Goal: Information Seeking & Learning: Learn about a topic

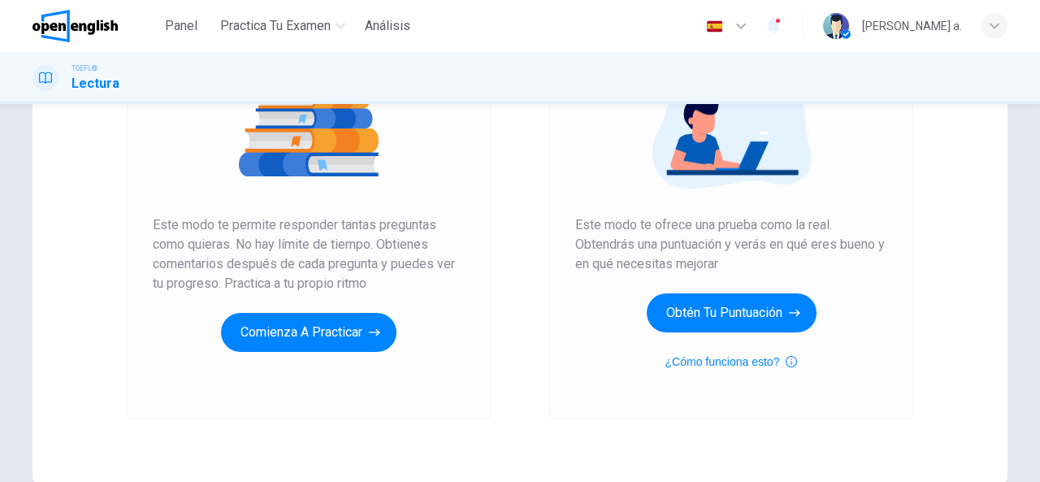
scroll to position [244, 0]
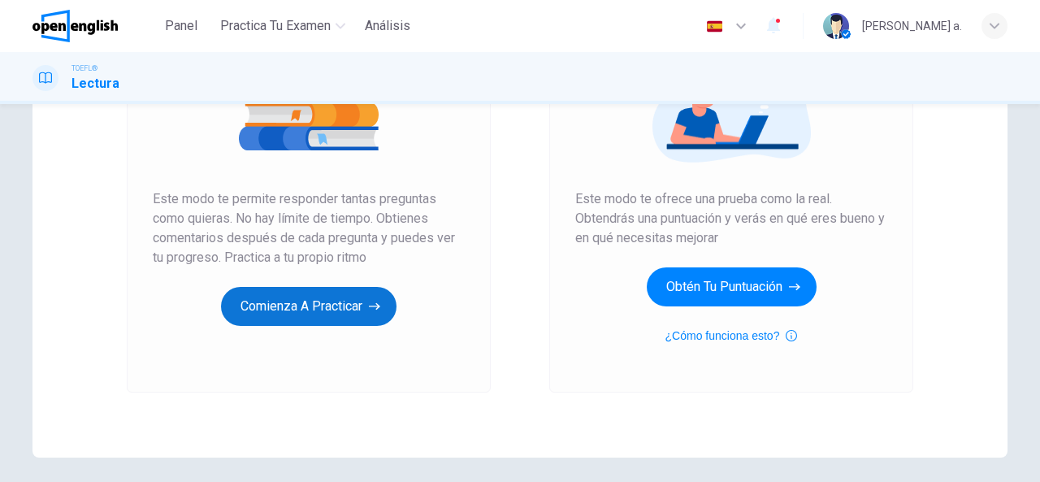
click at [305, 306] on button "Comienza a practicar" at bounding box center [308, 306] width 175 height 39
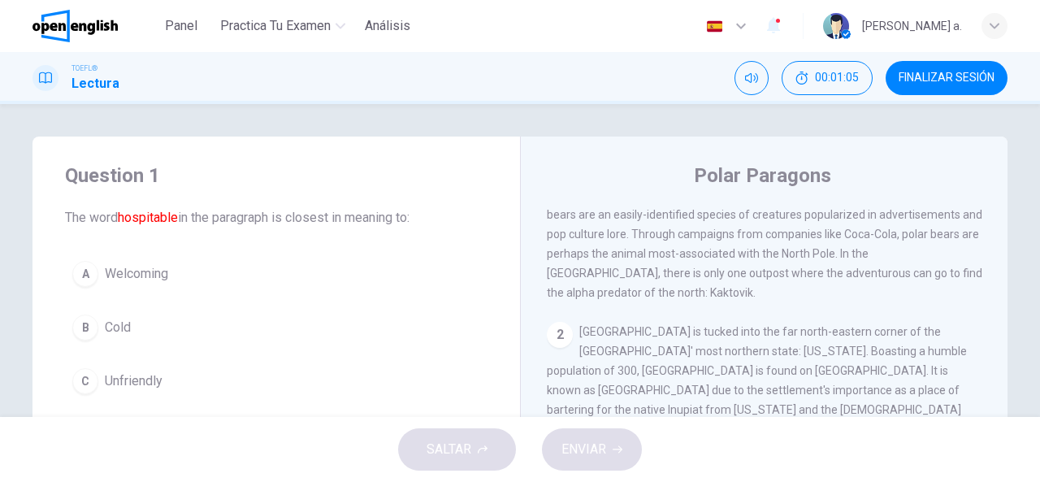
scroll to position [81, 0]
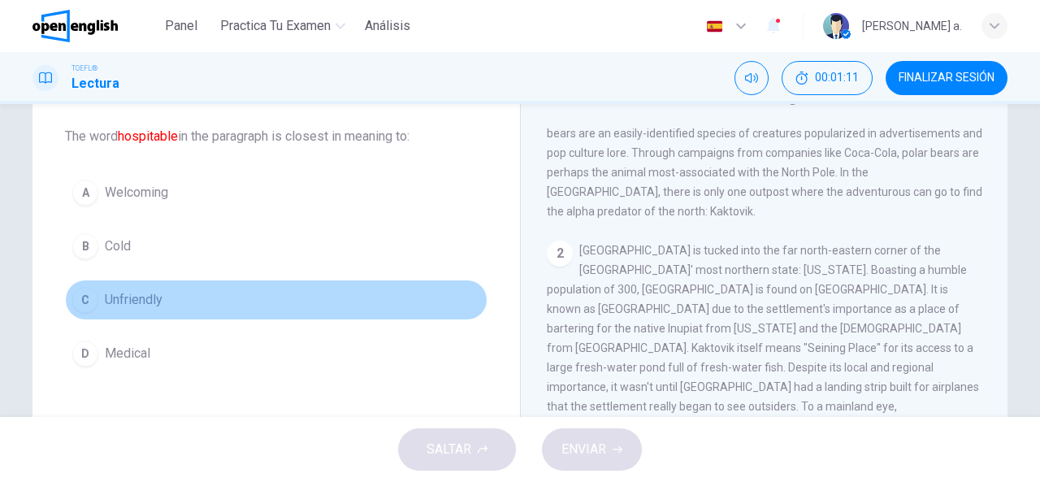
click at [132, 294] on span "Unfriendly" at bounding box center [134, 299] width 58 height 19
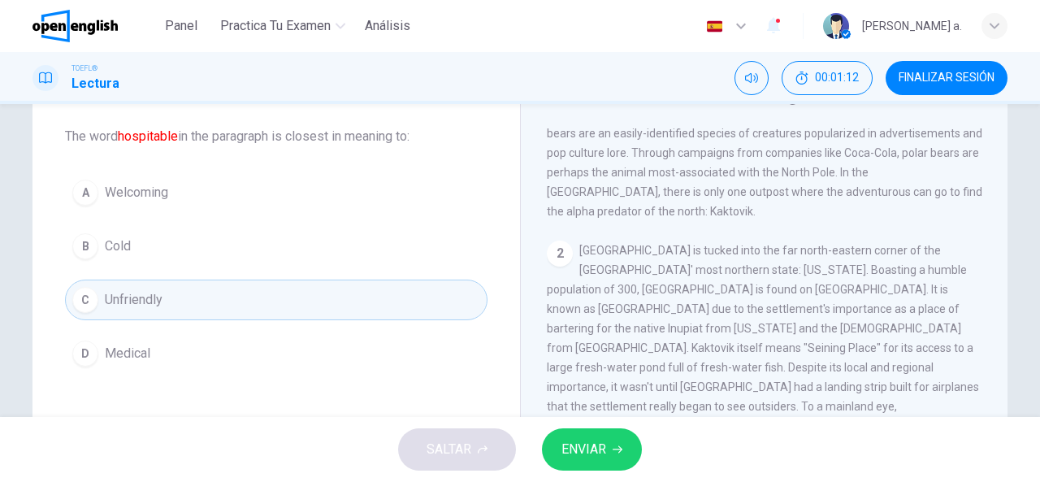
click at [578, 439] on span "ENVIAR" at bounding box center [583, 449] width 45 height 23
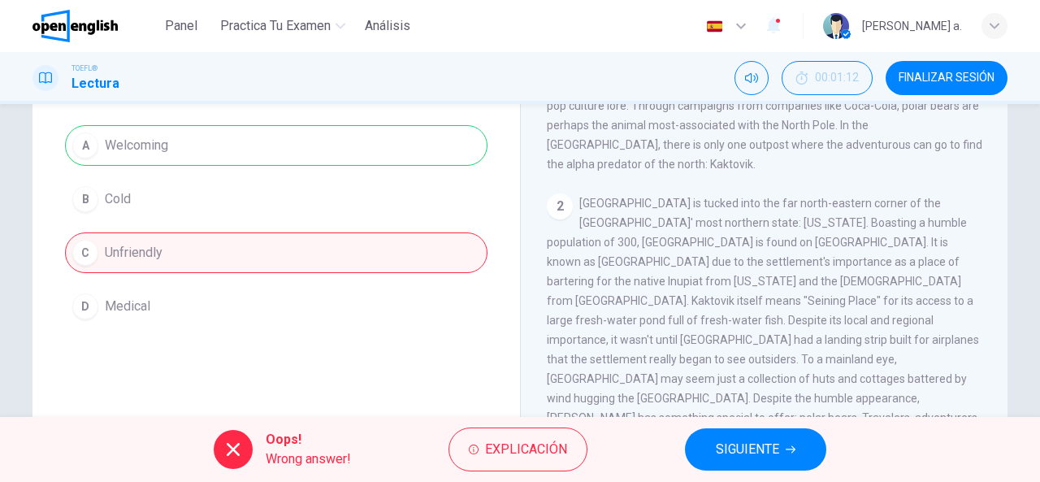
scroll to position [162, 0]
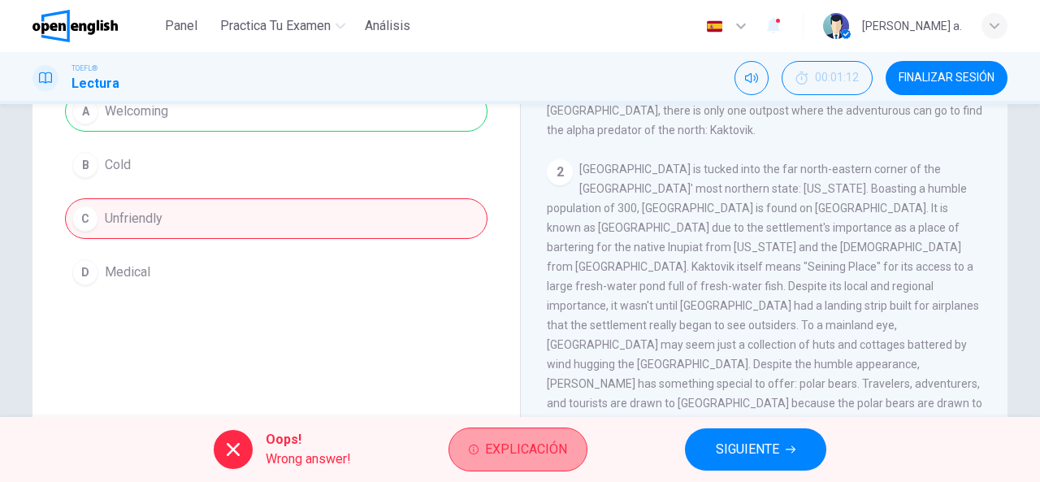
click at [491, 444] on span "Explicación" at bounding box center [526, 449] width 82 height 23
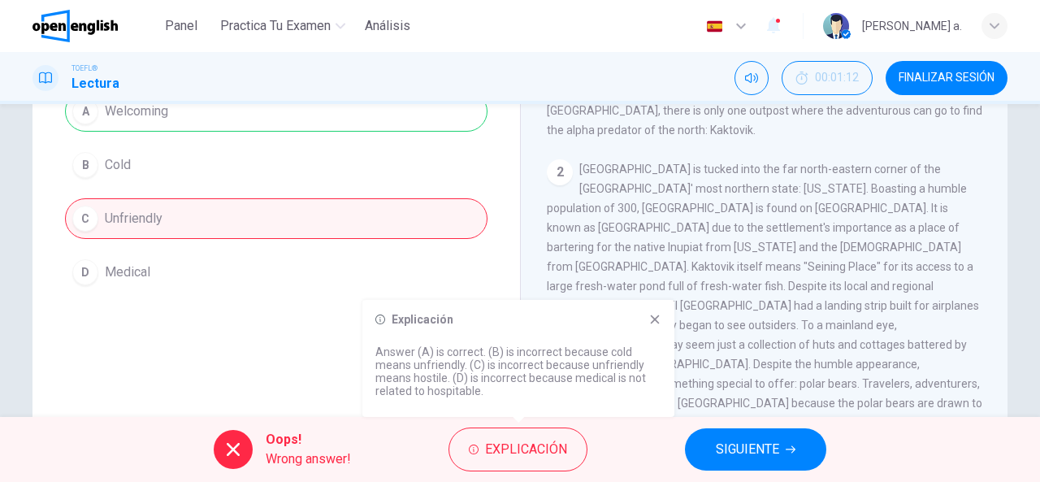
click at [659, 313] on icon at bounding box center [654, 319] width 13 height 13
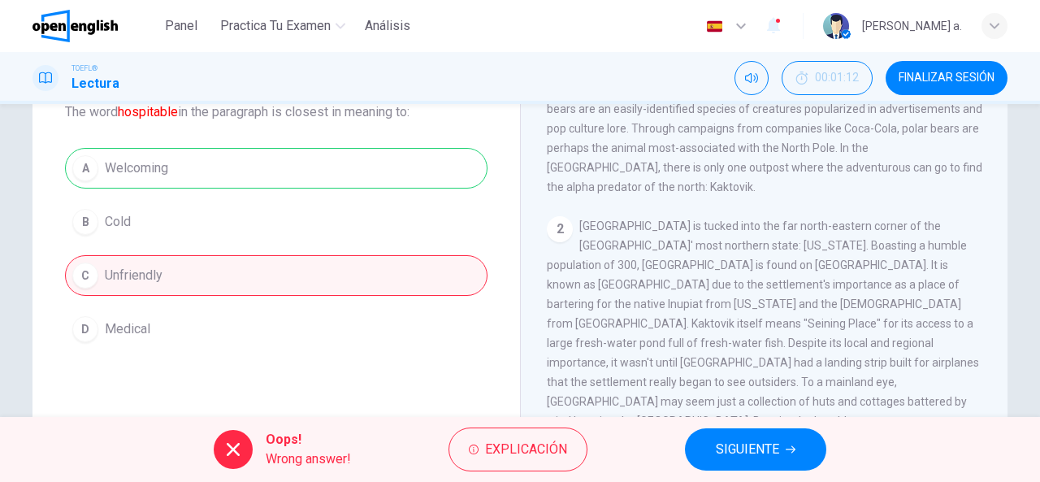
scroll to position [81, 0]
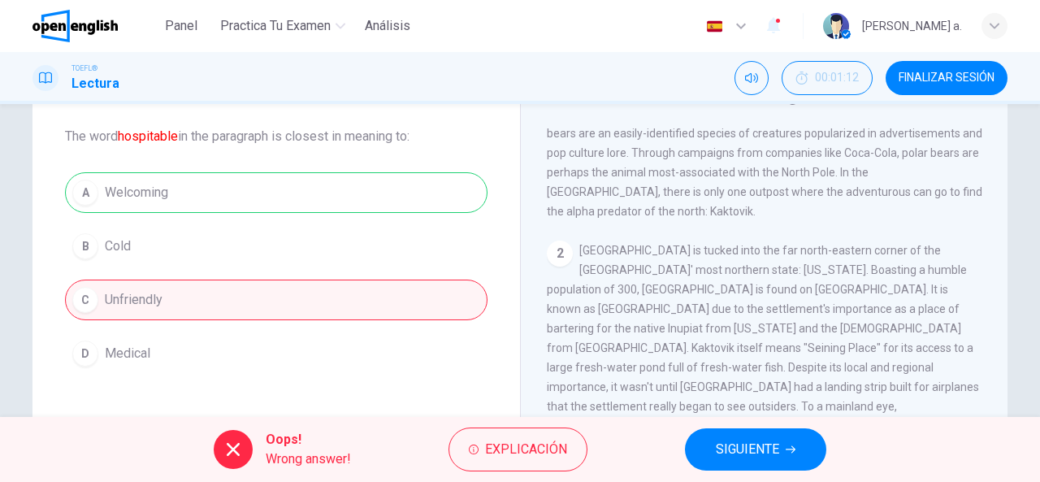
click at [284, 197] on div "A Welcoming B Cold C Unfriendly D Medical" at bounding box center [276, 272] width 422 height 201
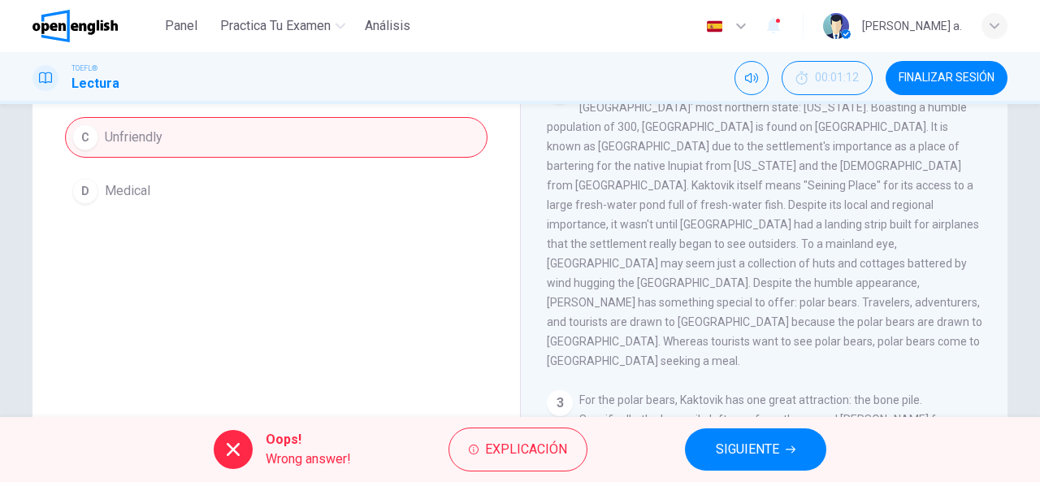
scroll to position [317, 0]
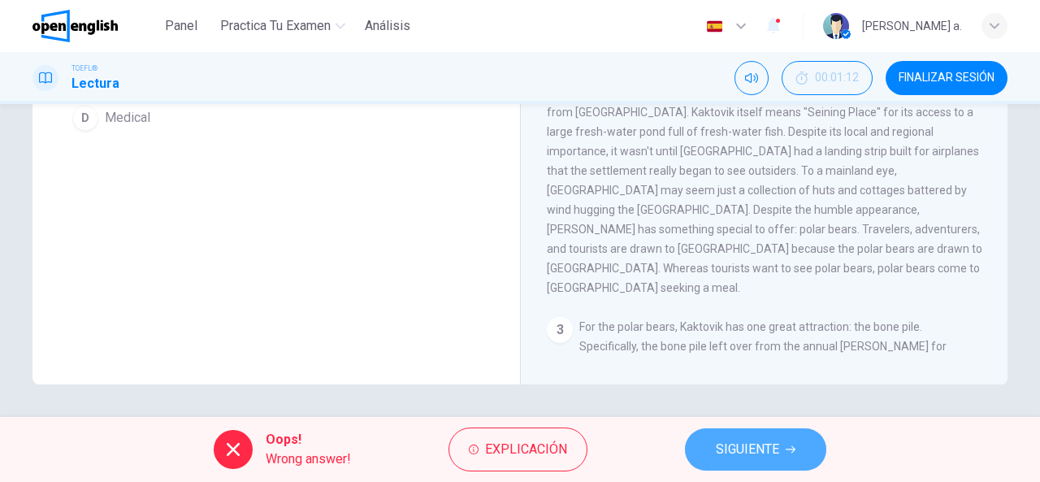
click at [708, 457] on button "SIGUIENTE" at bounding box center [755, 449] width 141 height 42
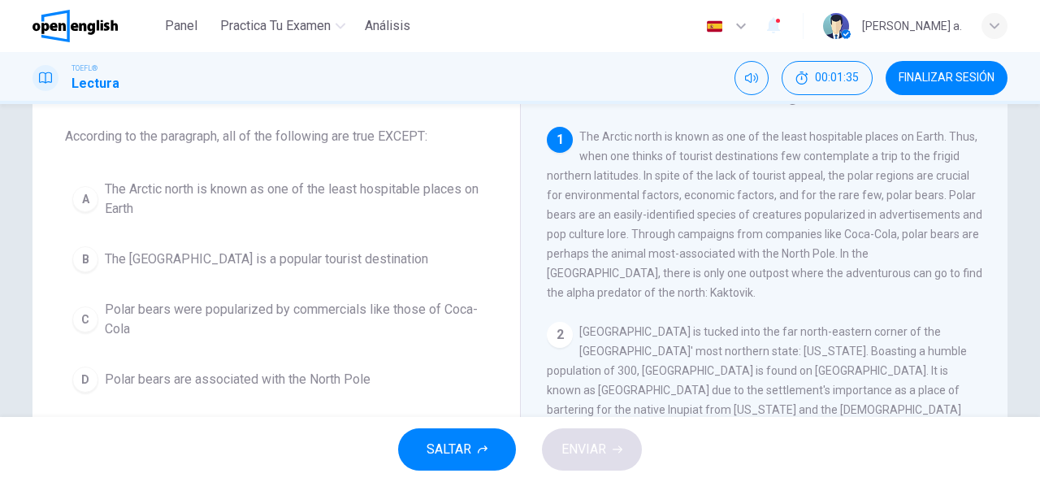
scroll to position [162, 0]
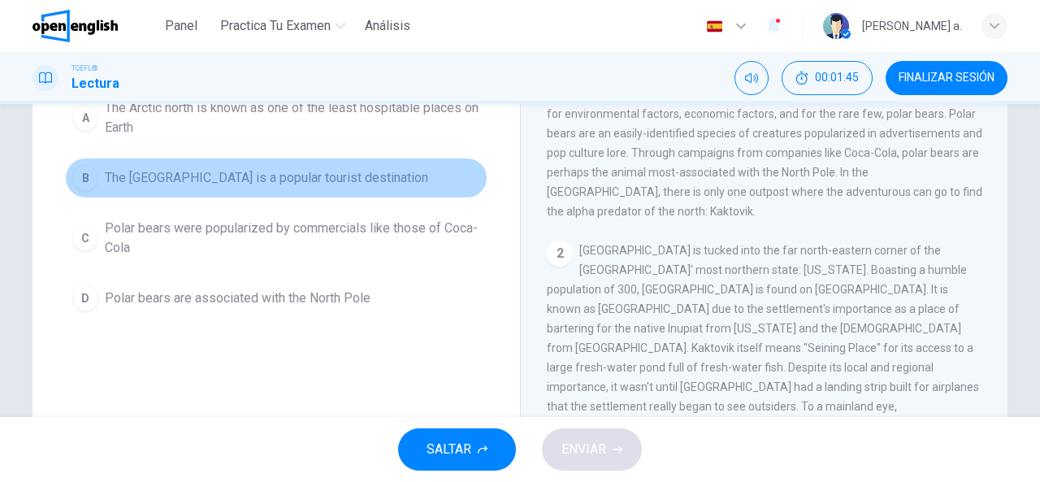
click at [153, 178] on span "The [GEOGRAPHIC_DATA] is a popular tourist destination" at bounding box center [266, 177] width 323 height 19
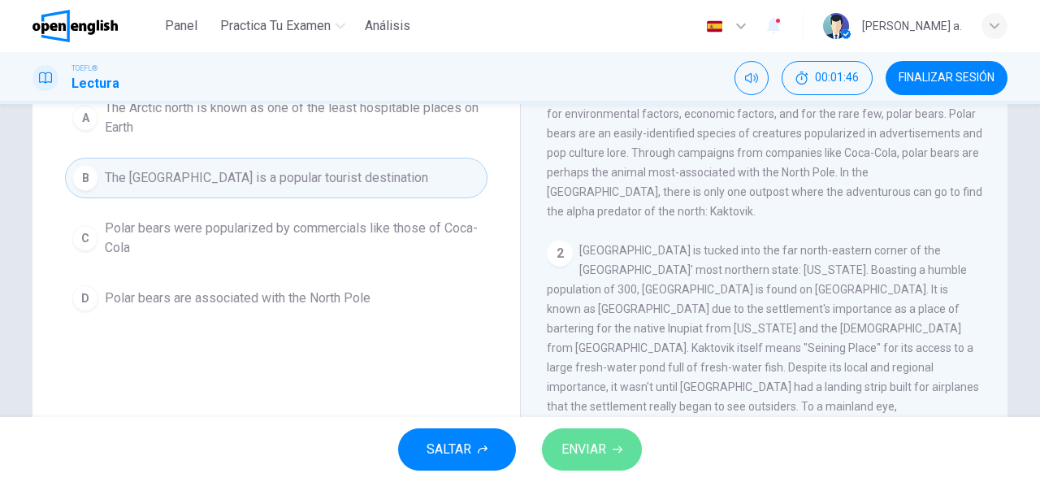
click at [604, 455] on span "ENVIAR" at bounding box center [583, 449] width 45 height 23
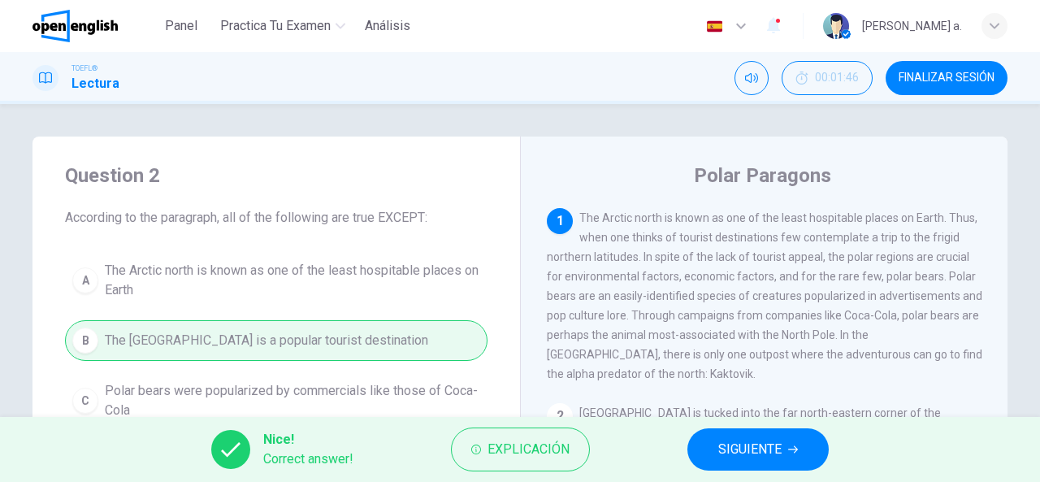
scroll to position [244, 0]
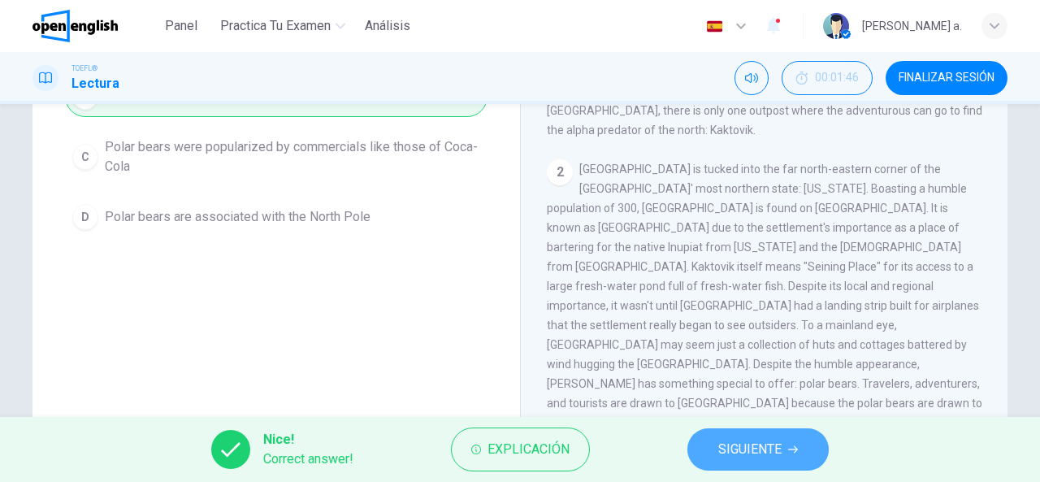
click at [780, 445] on span "SIGUIENTE" at bounding box center [749, 449] width 63 height 23
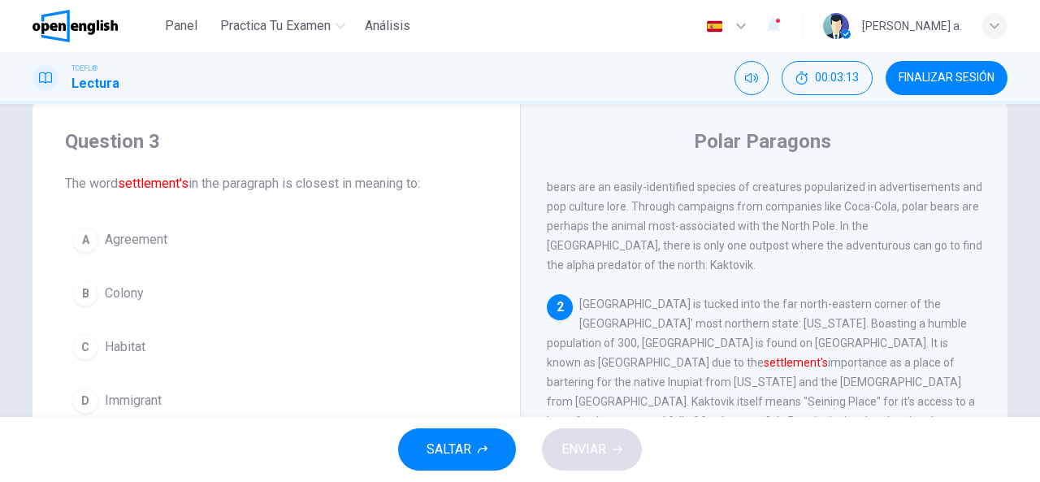
scroll to position [81, 0]
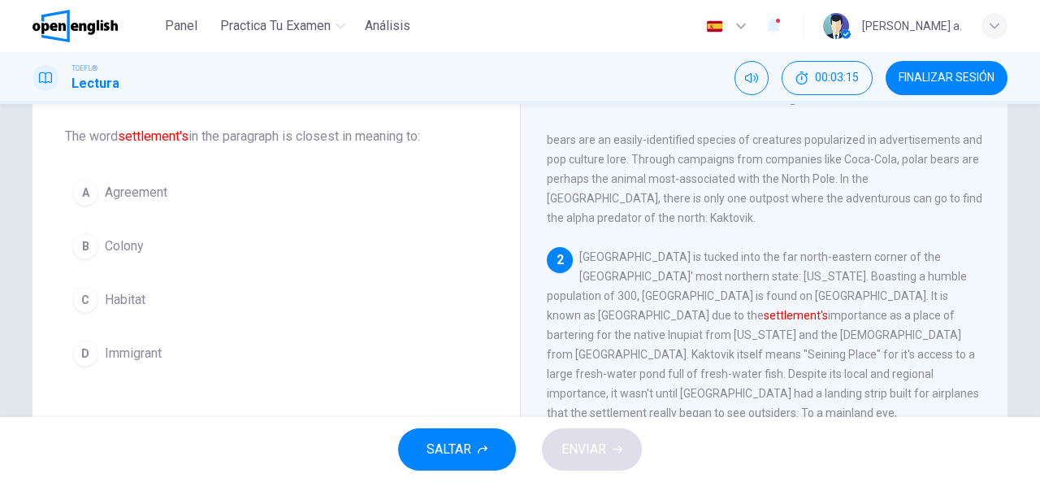
click at [167, 189] on button "A Agreement" at bounding box center [276, 192] width 422 height 41
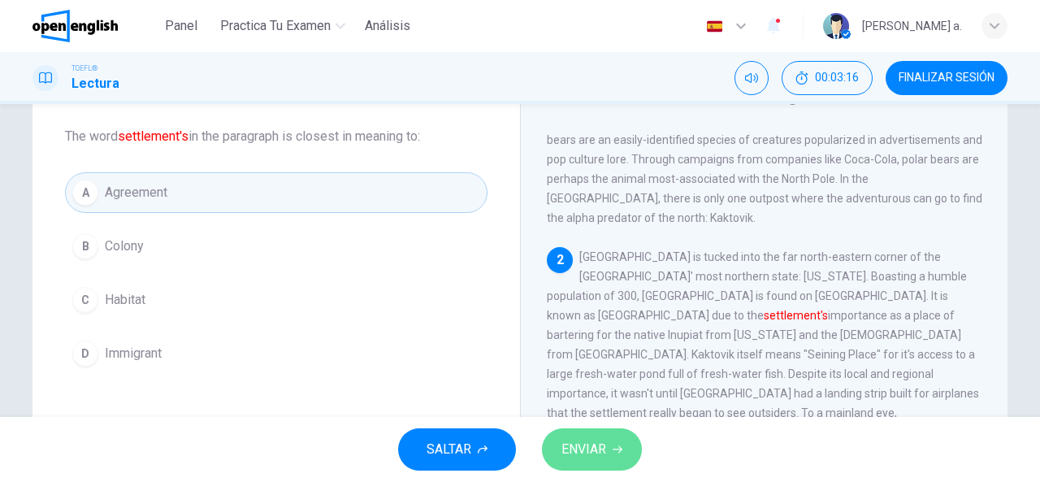
click at [574, 449] on span "ENVIAR" at bounding box center [583, 449] width 45 height 23
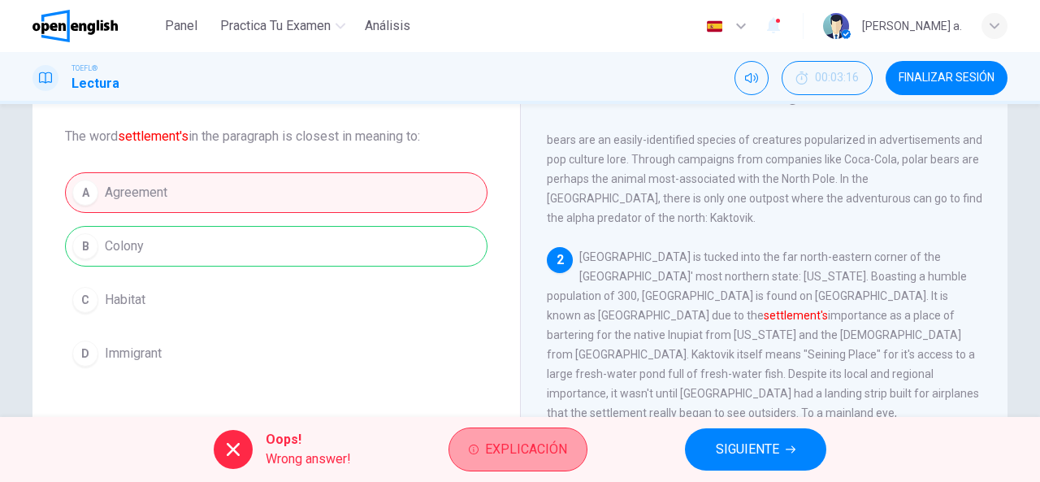
click at [453, 456] on button "Explicación" at bounding box center [517, 449] width 139 height 44
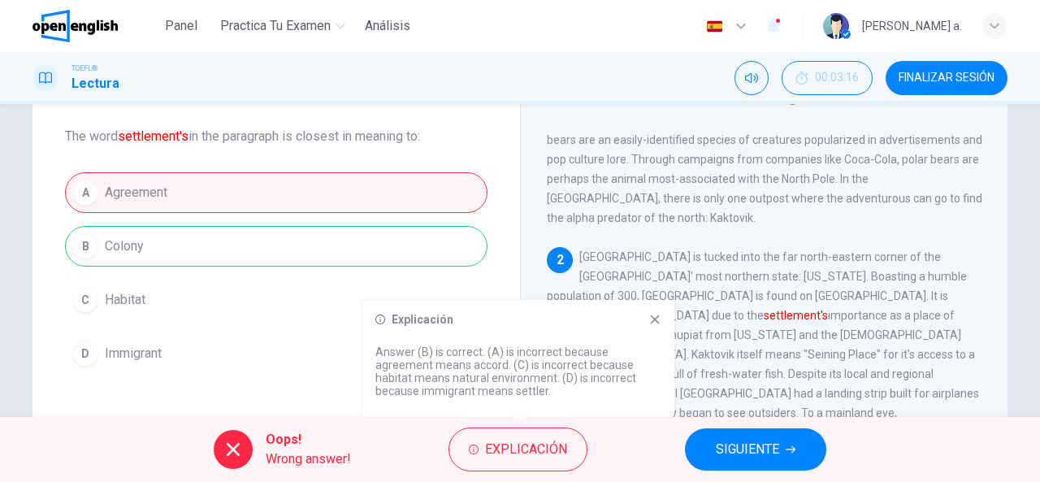
click at [655, 321] on icon at bounding box center [654, 319] width 13 height 13
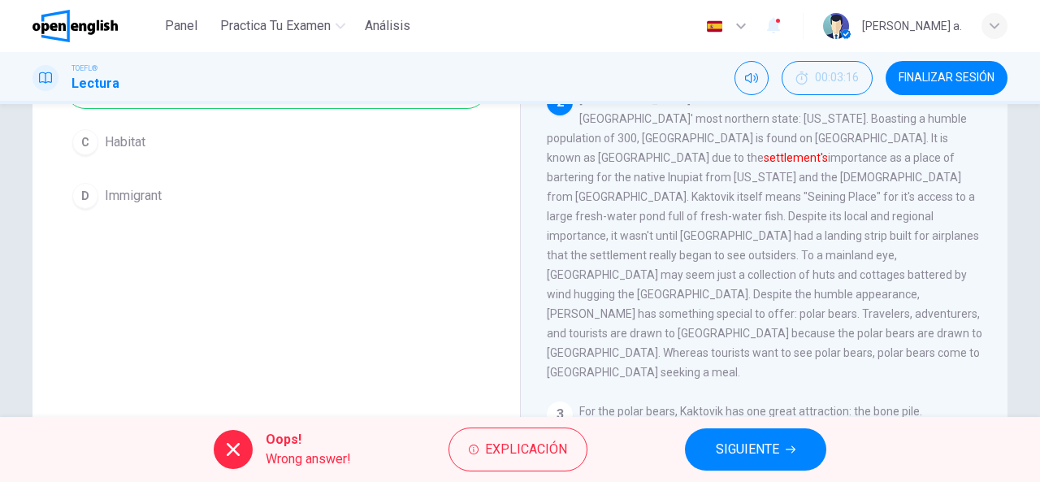
scroll to position [244, 0]
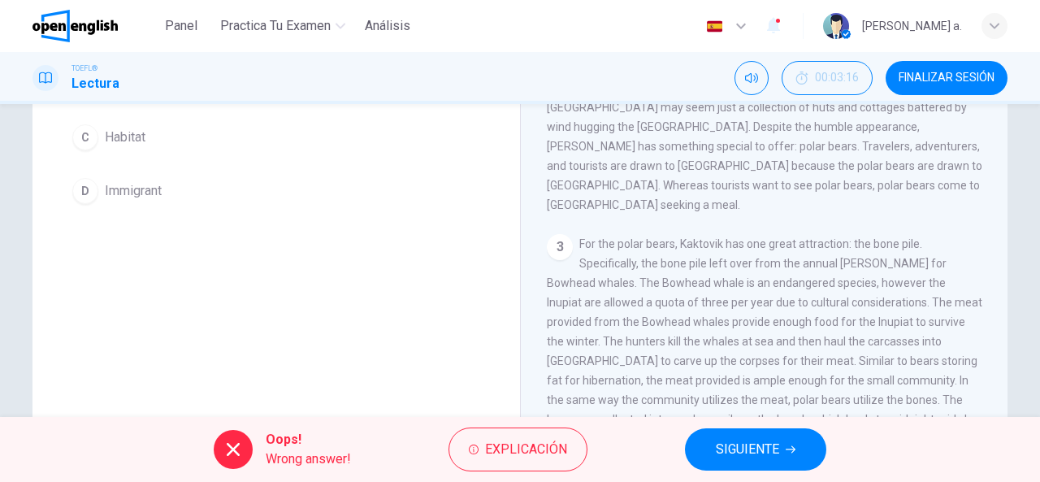
click at [742, 439] on span "SIGUIENTE" at bounding box center [747, 449] width 63 height 23
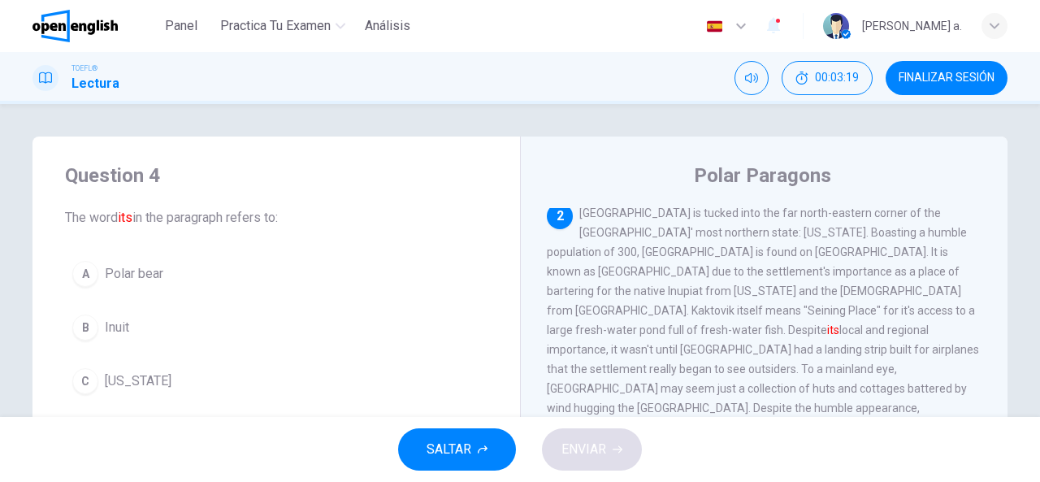
scroll to position [81, 0]
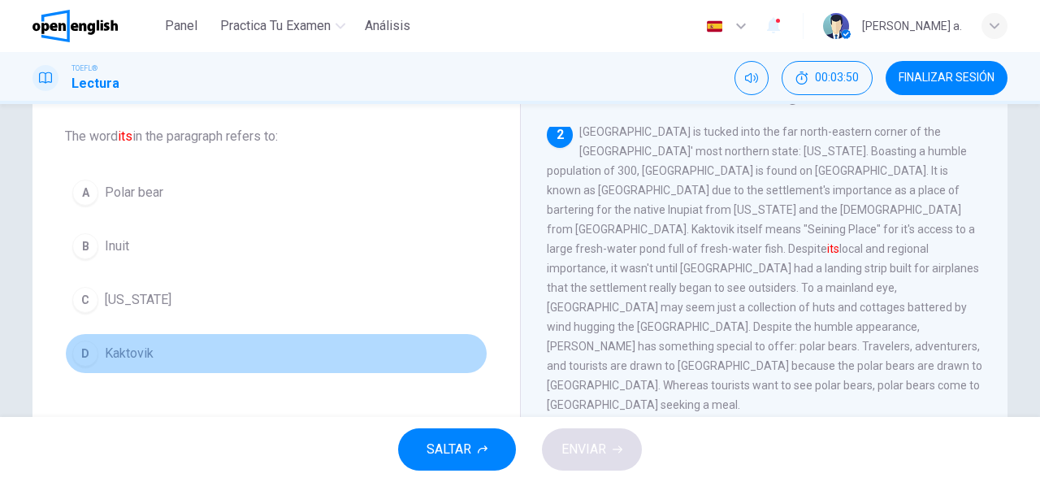
drag, startPoint x: 103, startPoint y: 345, endPoint x: 297, endPoint y: 367, distance: 194.6
click at [105, 346] on span "Kaktovik" at bounding box center [129, 353] width 49 height 19
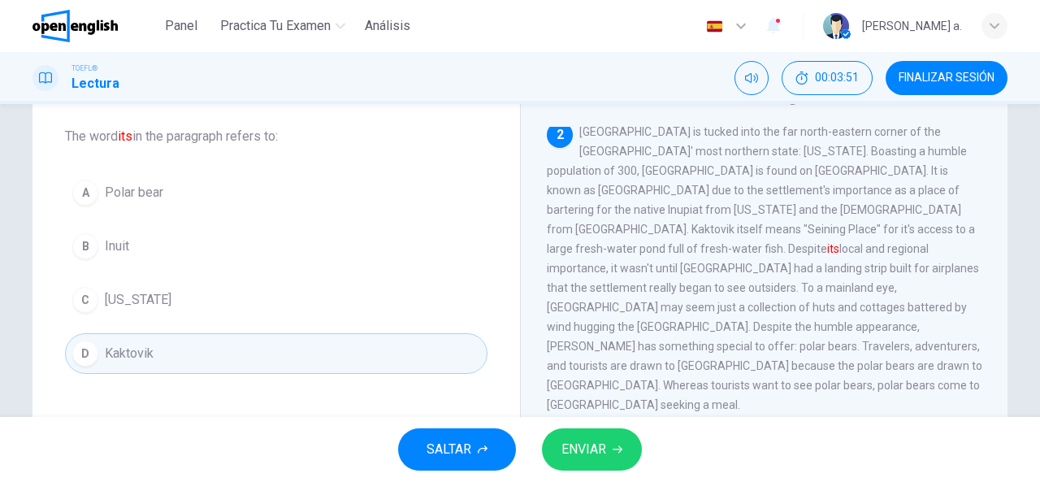
click at [570, 449] on span "ENVIAR" at bounding box center [583, 449] width 45 height 23
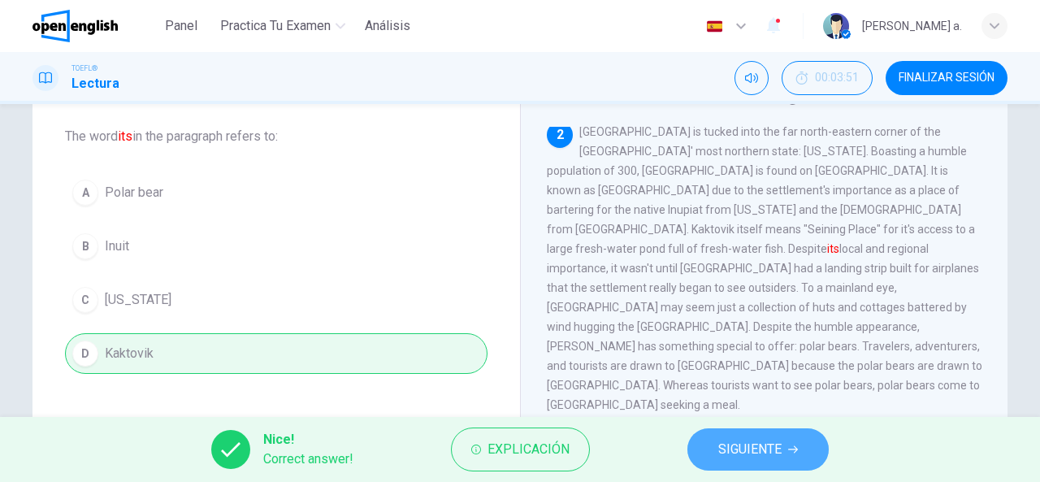
click at [708, 445] on button "SIGUIENTE" at bounding box center [757, 449] width 141 height 42
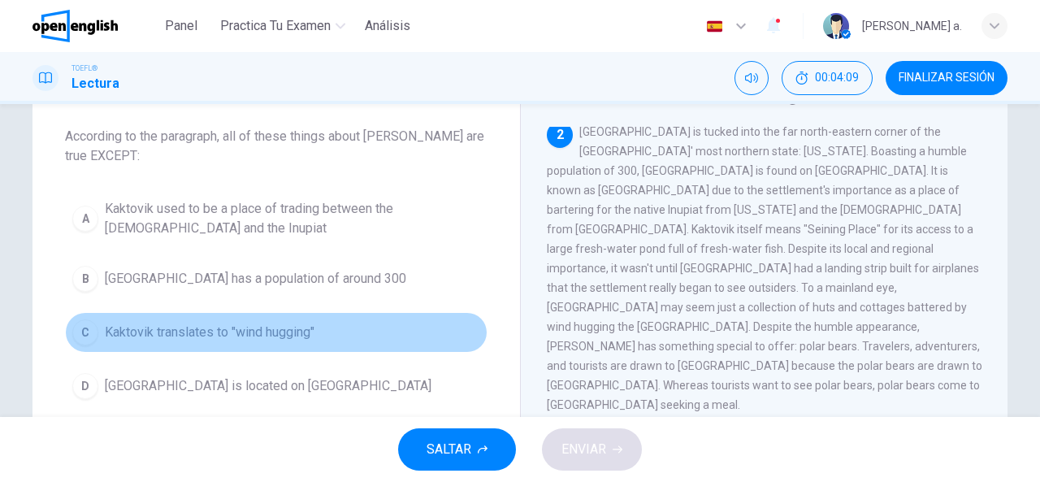
click at [105, 331] on span "Kaktovik translates to "wind hugging"" at bounding box center [210, 332] width 210 height 19
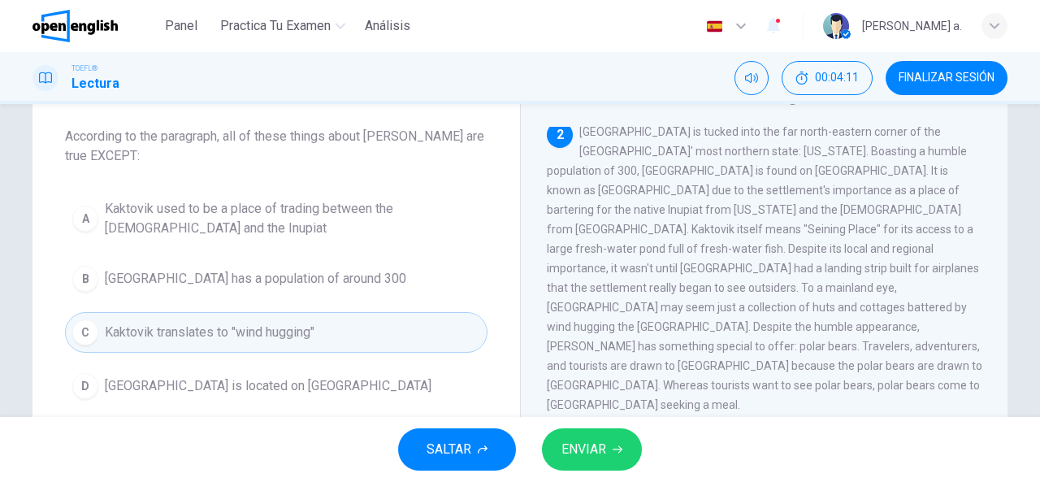
click at [598, 447] on span "ENVIAR" at bounding box center [583, 449] width 45 height 23
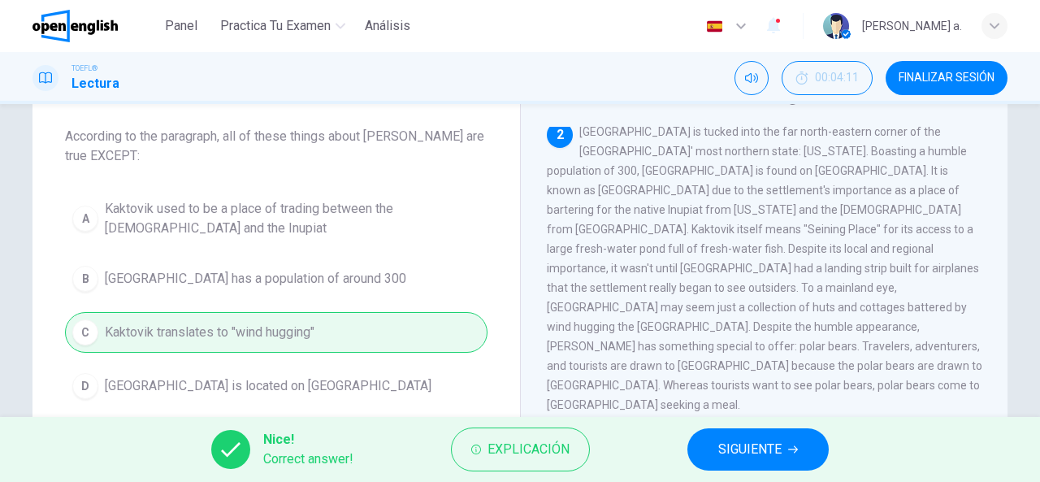
click at [734, 452] on span "SIGUIENTE" at bounding box center [749, 449] width 63 height 23
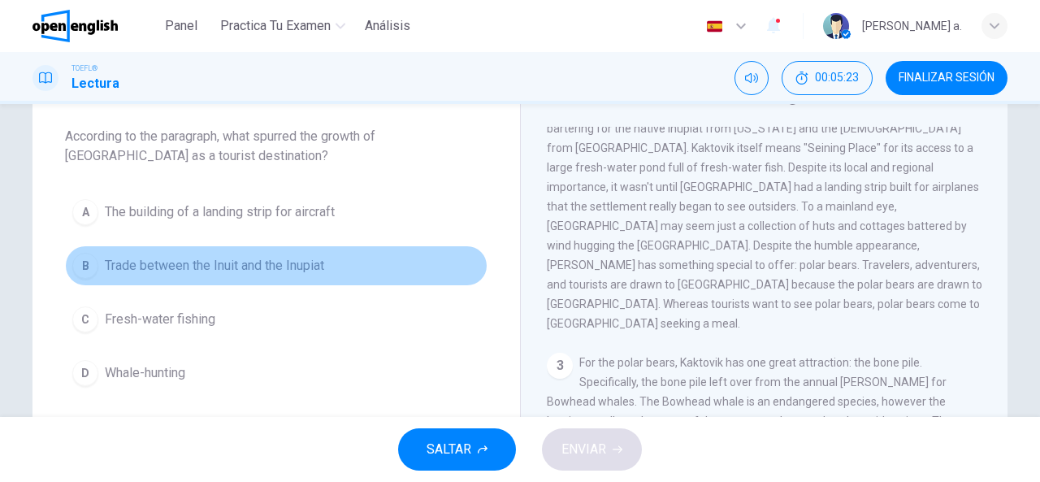
click at [270, 269] on span "Trade between the Inuit and the Inupiat" at bounding box center [214, 265] width 219 height 19
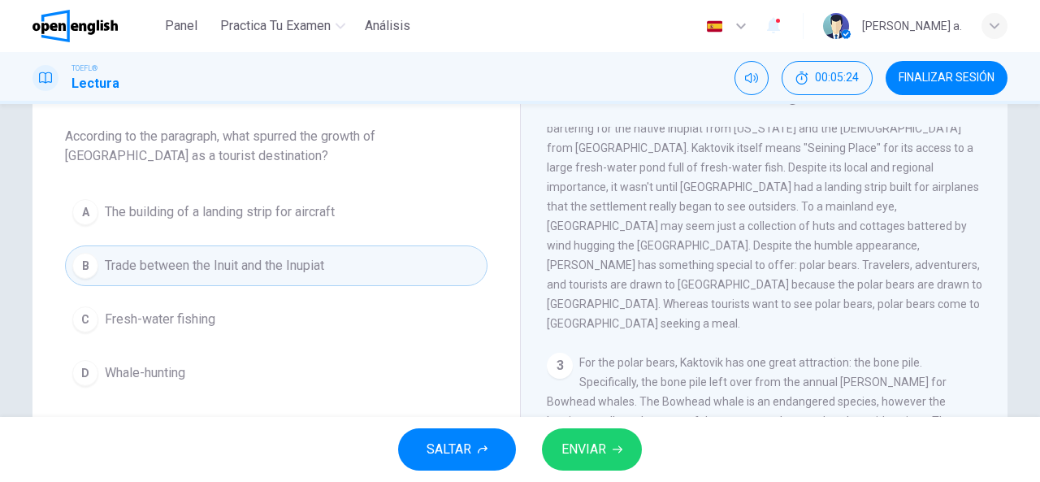
click at [574, 442] on span "ENVIAR" at bounding box center [583, 449] width 45 height 23
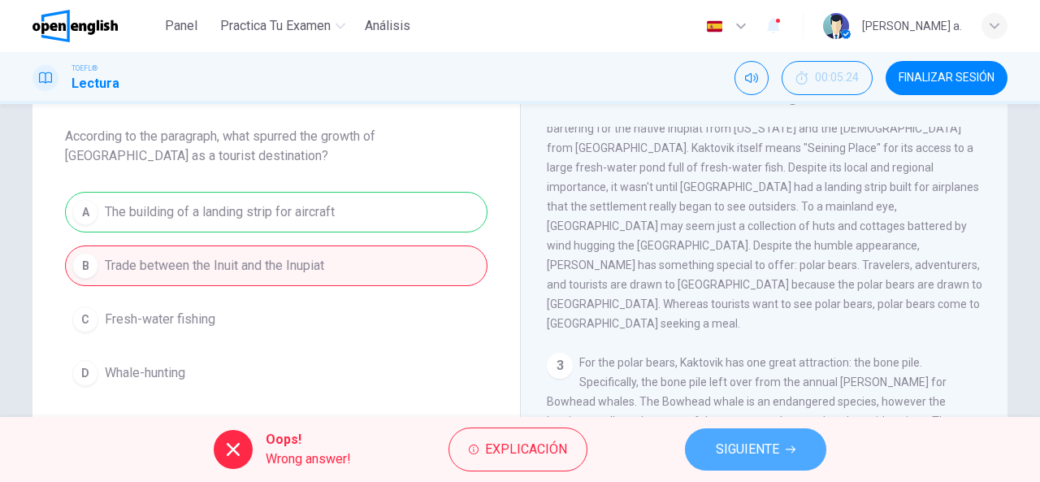
click at [755, 446] on span "SIGUIENTE" at bounding box center [747, 449] width 63 height 23
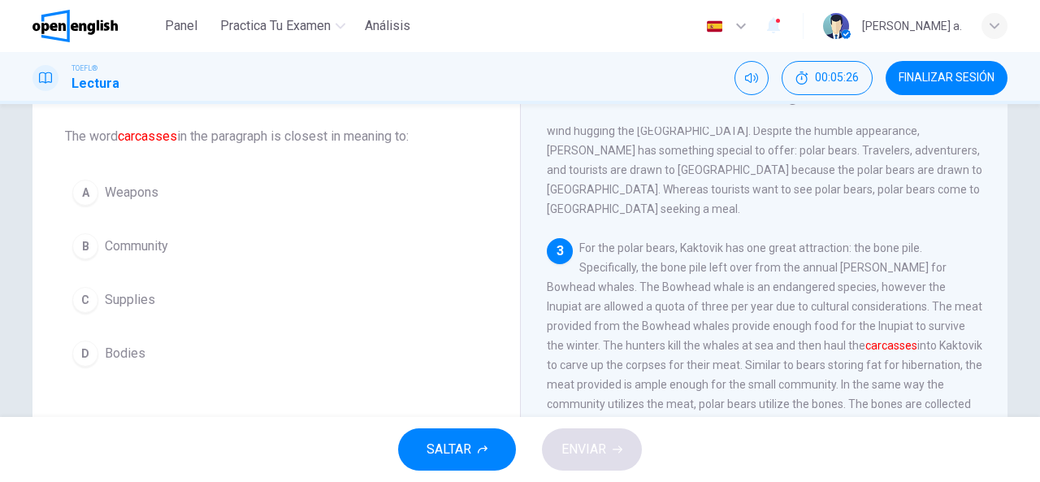
scroll to position [477, 0]
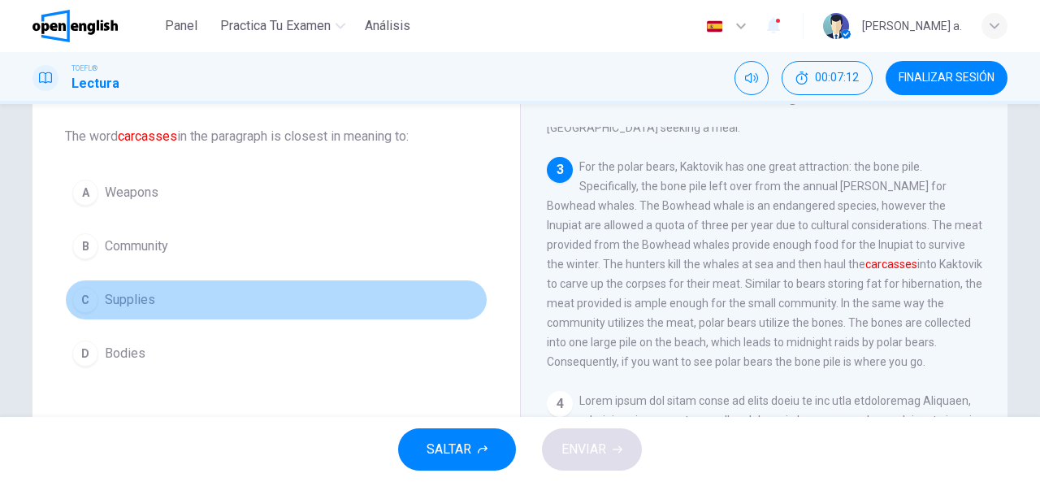
click at [93, 303] on div "C" at bounding box center [85, 300] width 26 height 26
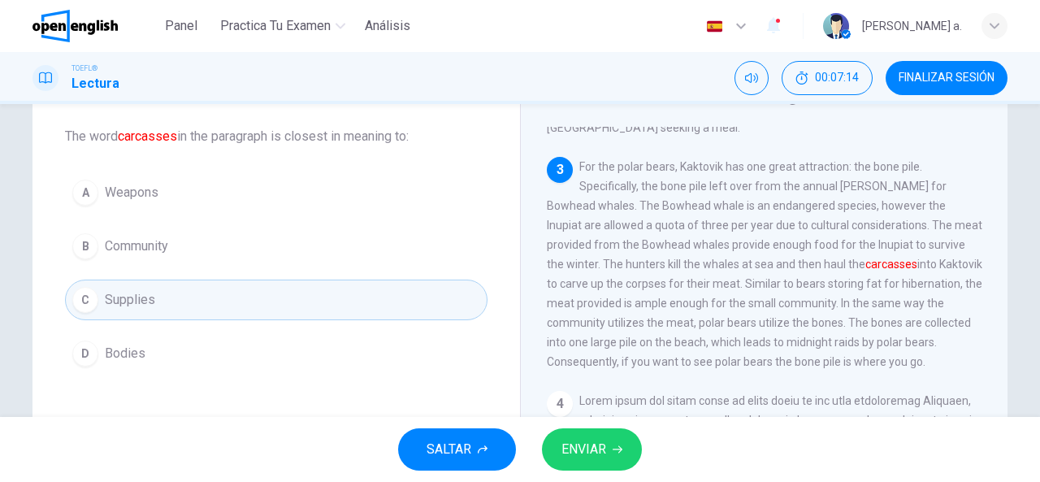
click at [564, 458] on span "ENVIAR" at bounding box center [583, 449] width 45 height 23
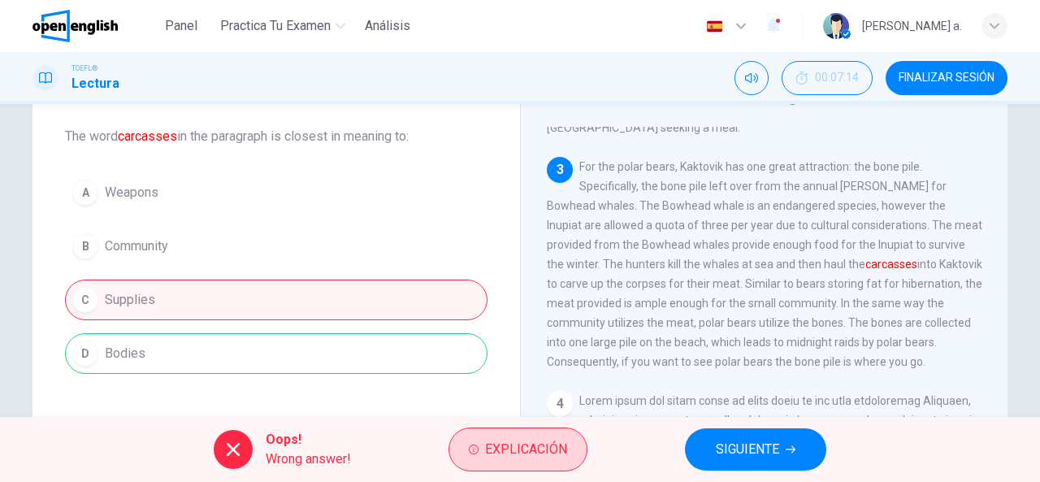
click at [560, 454] on span "Explicación" at bounding box center [526, 449] width 82 height 23
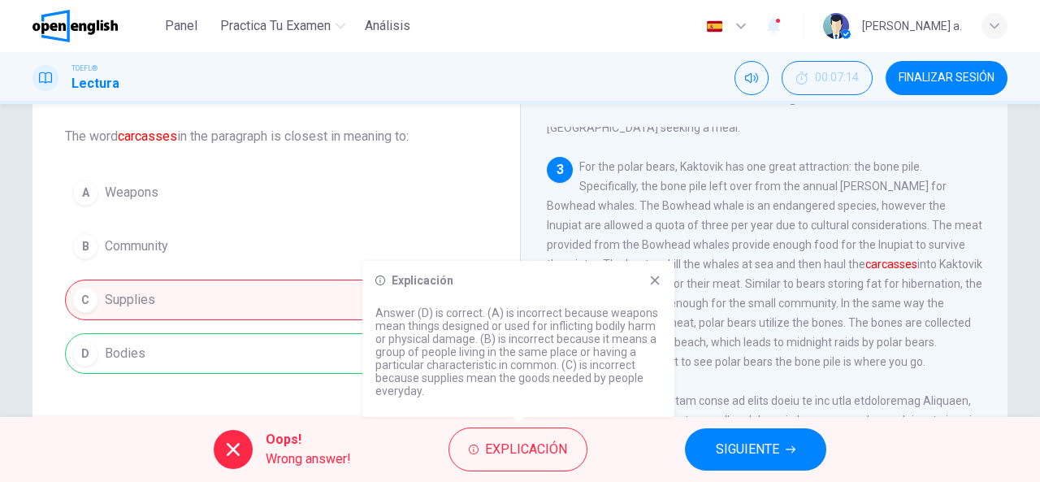
click at [759, 459] on span "SIGUIENTE" at bounding box center [747, 449] width 63 height 23
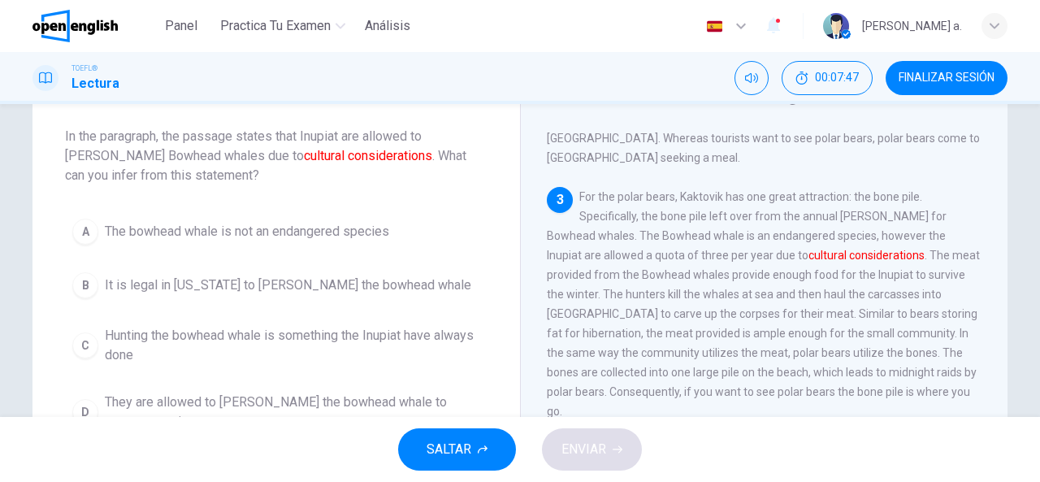
scroll to position [162, 0]
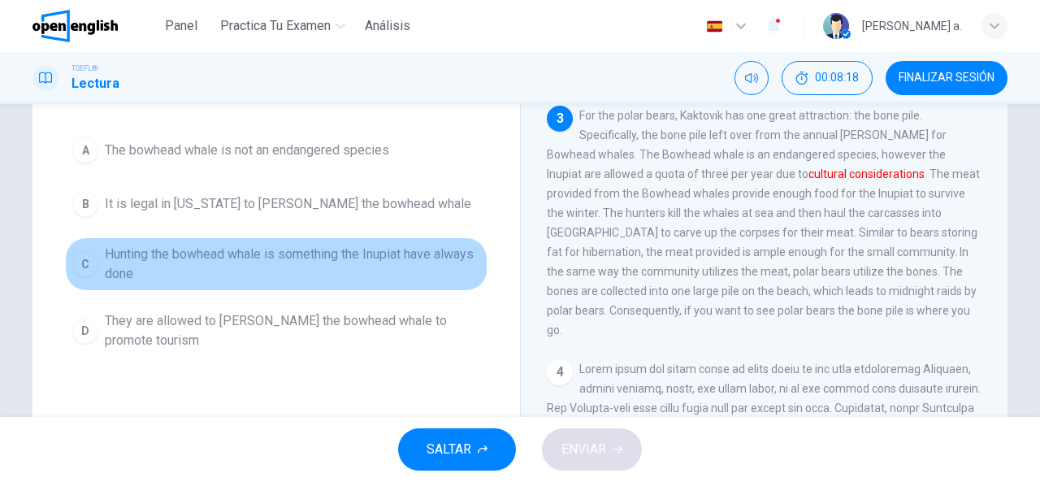
click at [239, 258] on span "Hunting the bowhead whale is something the Inupiat have always done" at bounding box center [292, 264] width 375 height 39
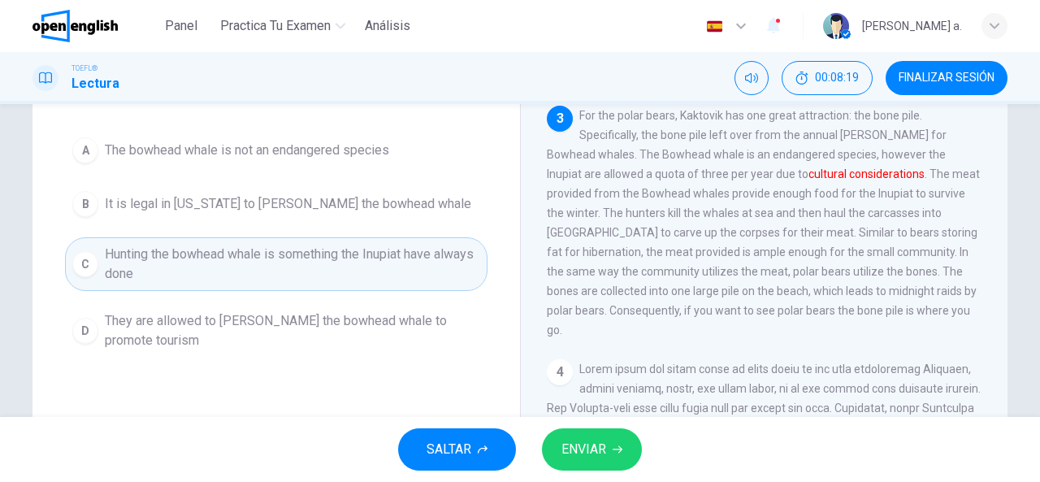
click at [580, 450] on span "ENVIAR" at bounding box center [583, 449] width 45 height 23
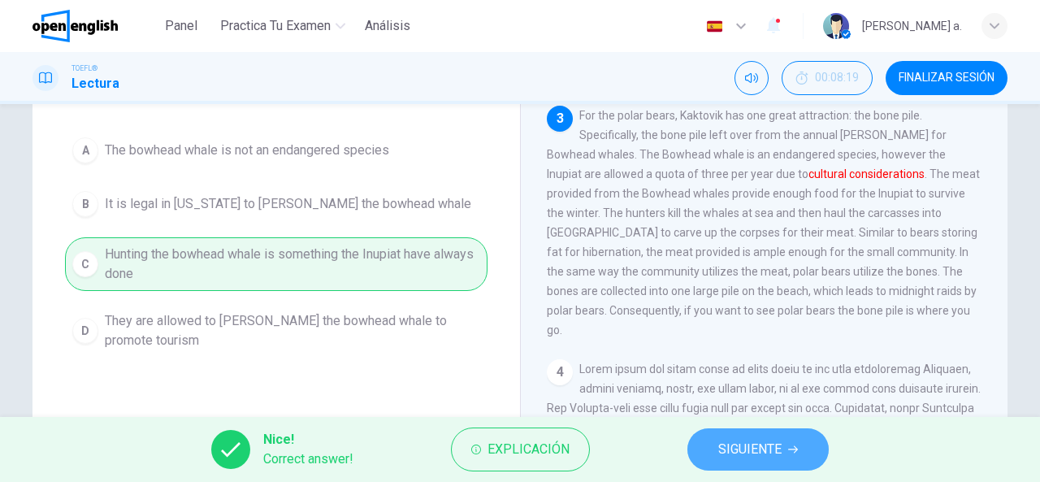
click at [781, 444] on button "SIGUIENTE" at bounding box center [757, 449] width 141 height 42
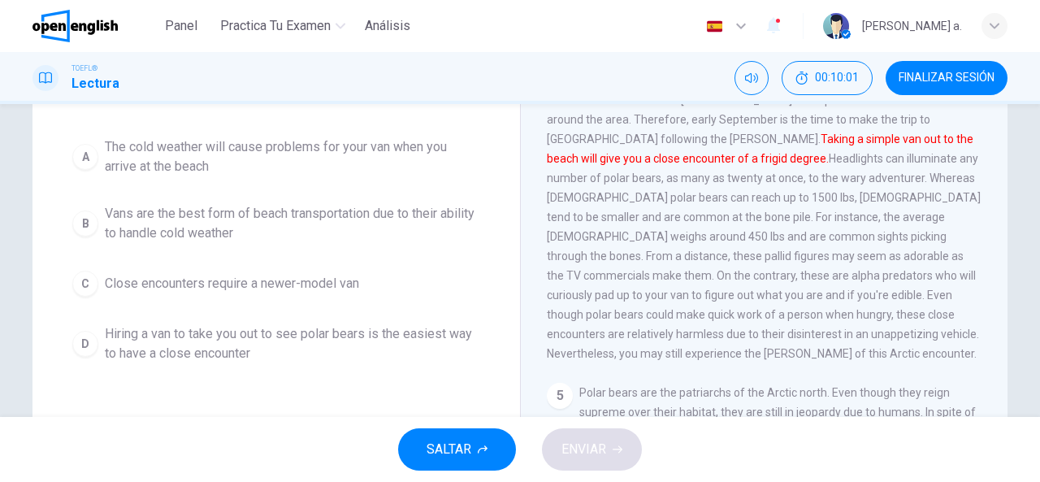
scroll to position [283, 0]
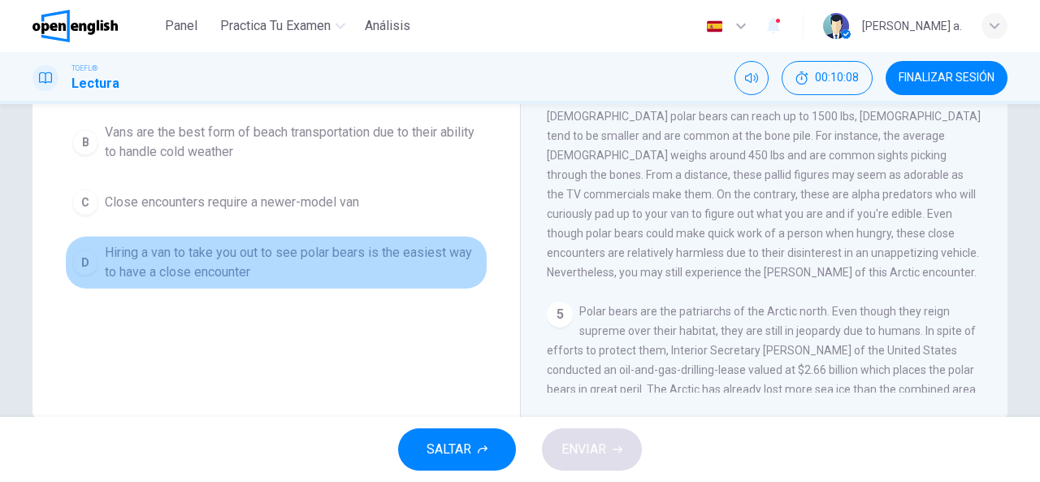
click at [260, 257] on span "Hiring a van to take you out to see polar bears is the easiest way to have a cl…" at bounding box center [292, 262] width 375 height 39
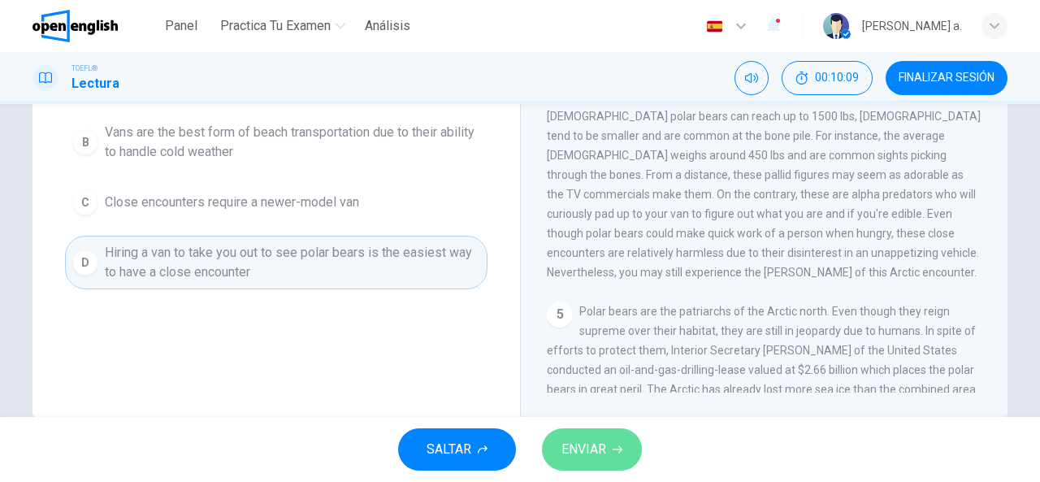
click at [617, 467] on button "ENVIAR" at bounding box center [592, 449] width 100 height 42
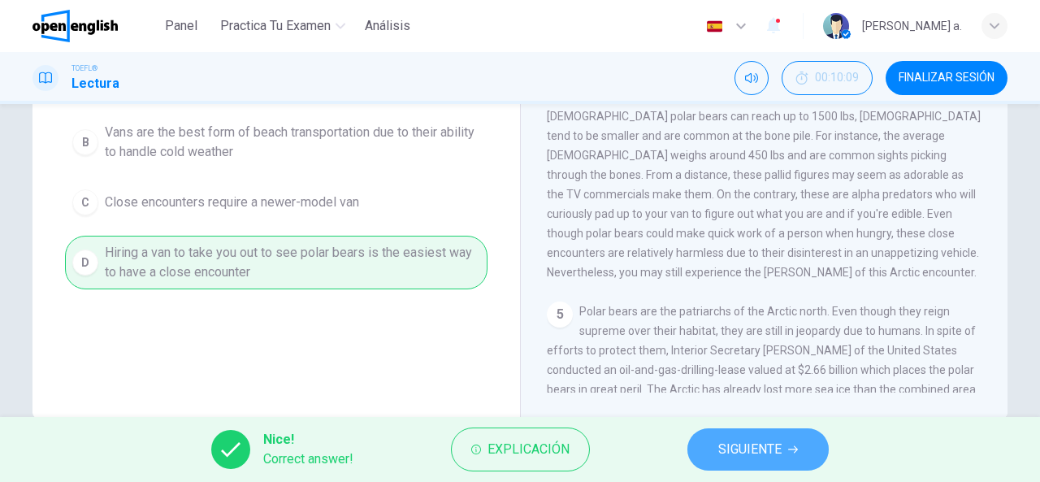
click at [742, 456] on span "SIGUIENTE" at bounding box center [749, 449] width 63 height 23
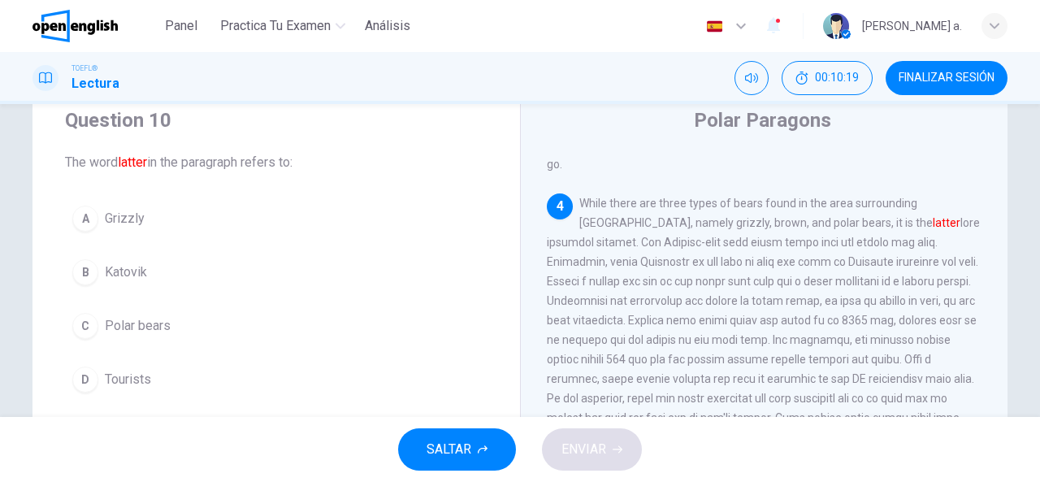
scroll to position [81, 0]
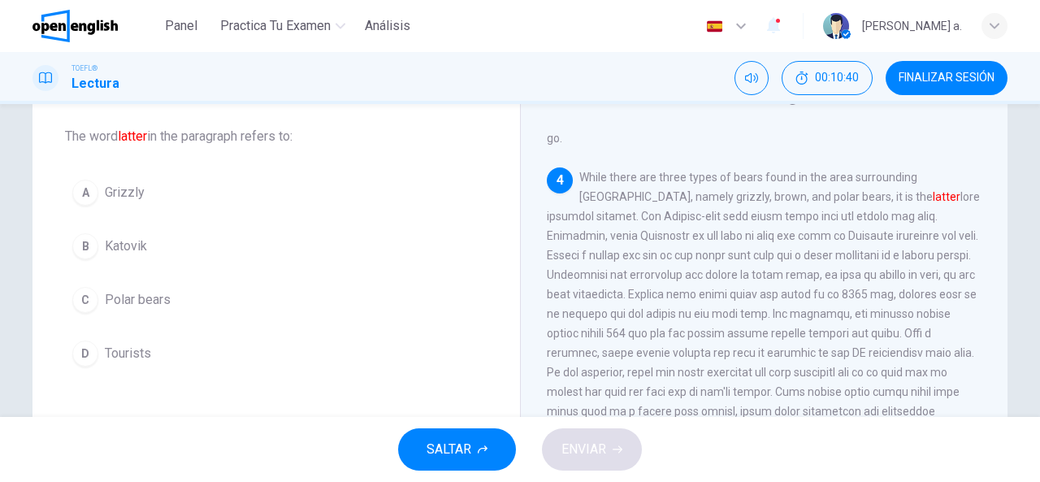
click at [119, 308] on span "Polar bears" at bounding box center [138, 299] width 66 height 19
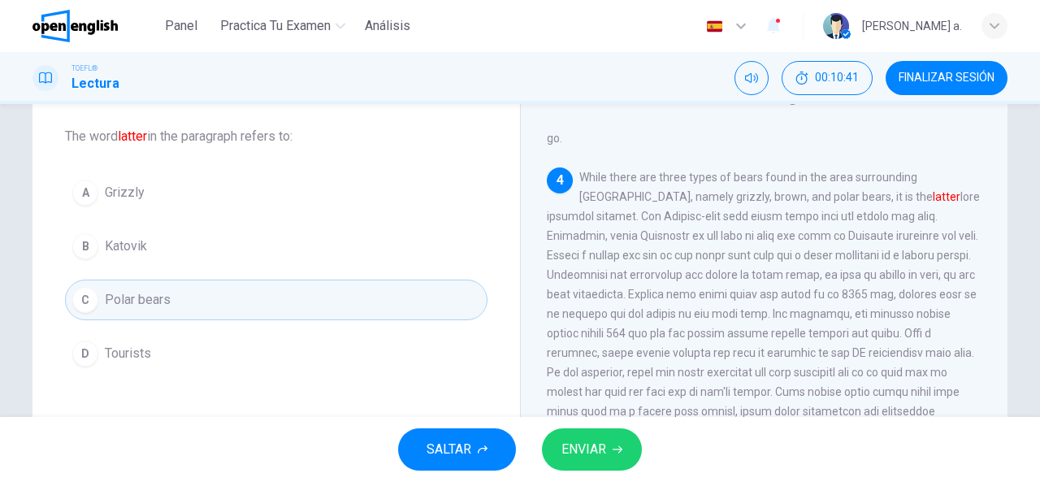
click at [564, 456] on span "ENVIAR" at bounding box center [583, 449] width 45 height 23
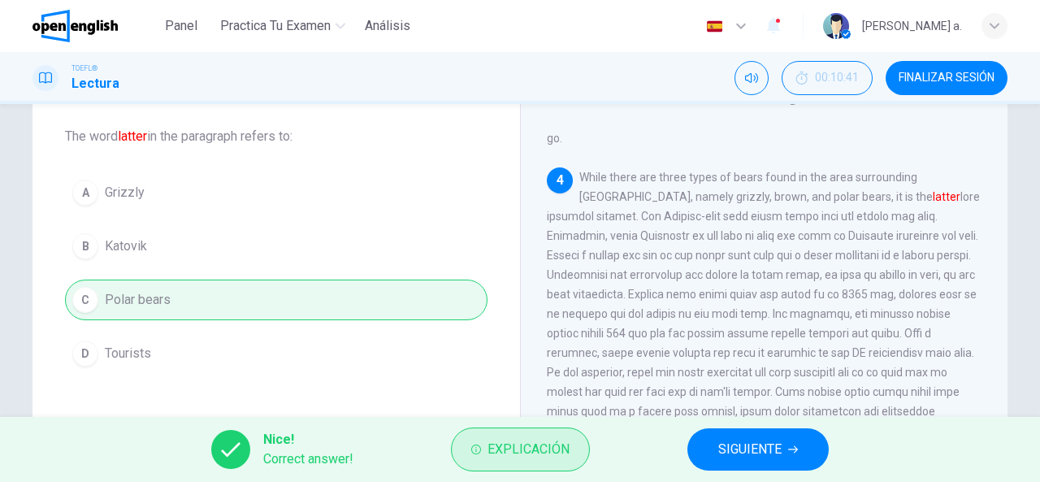
click at [542, 441] on span "Explicación" at bounding box center [528, 449] width 82 height 23
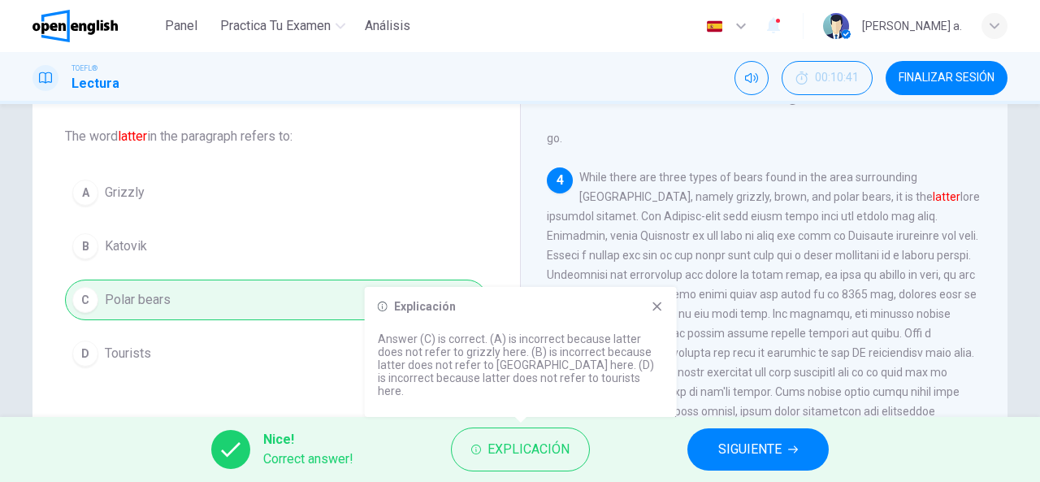
click at [732, 443] on span "SIGUIENTE" at bounding box center [749, 449] width 63 height 23
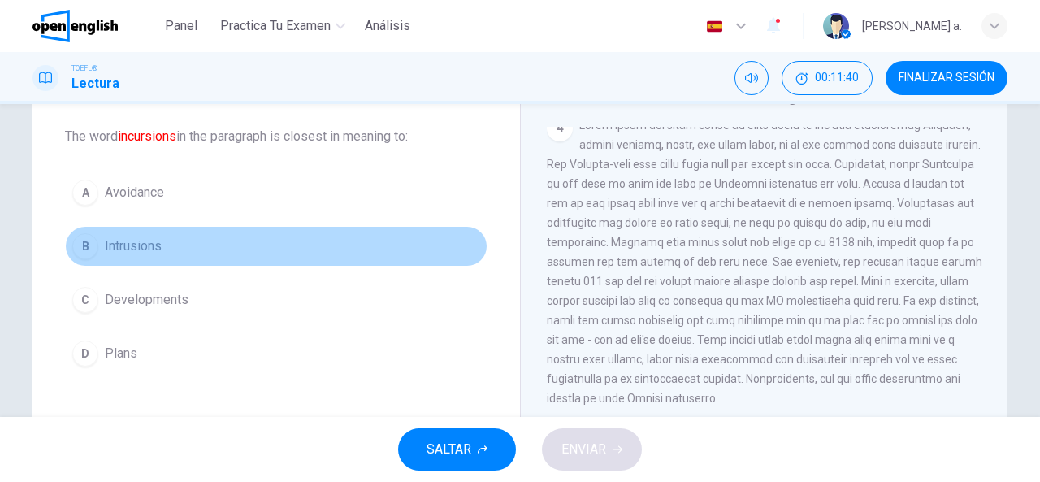
click at [153, 243] on span "Intrusions" at bounding box center [133, 245] width 57 height 19
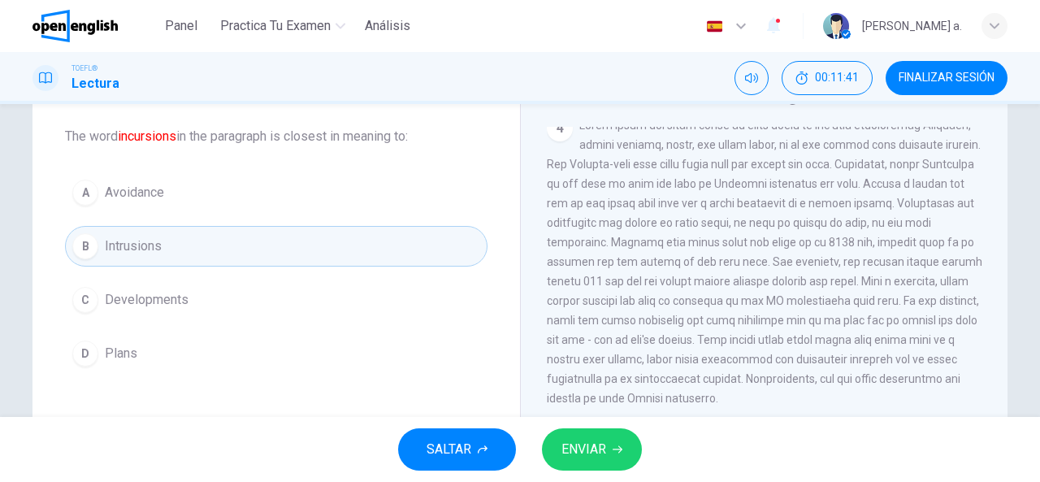
click at [601, 439] on span "ENVIAR" at bounding box center [583, 449] width 45 height 23
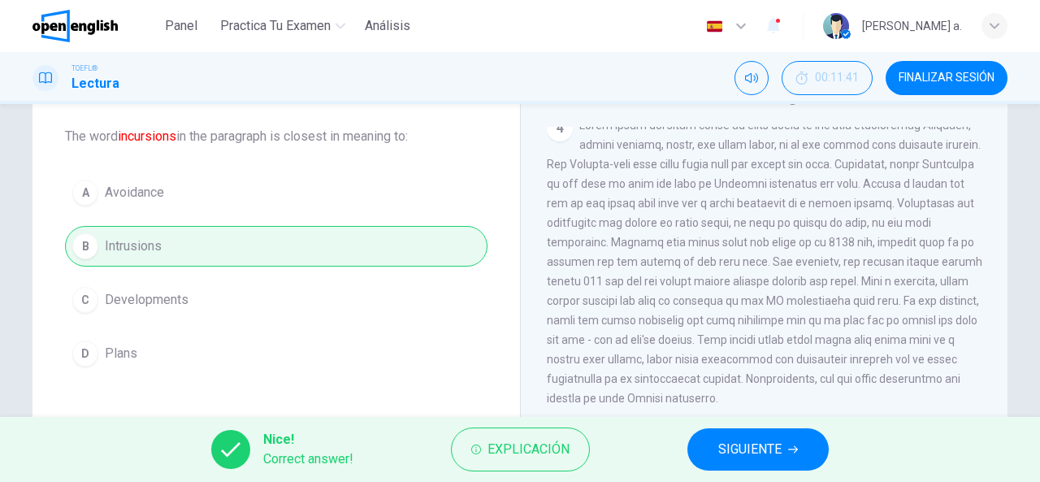
click at [760, 457] on span "SIGUIENTE" at bounding box center [749, 449] width 63 height 23
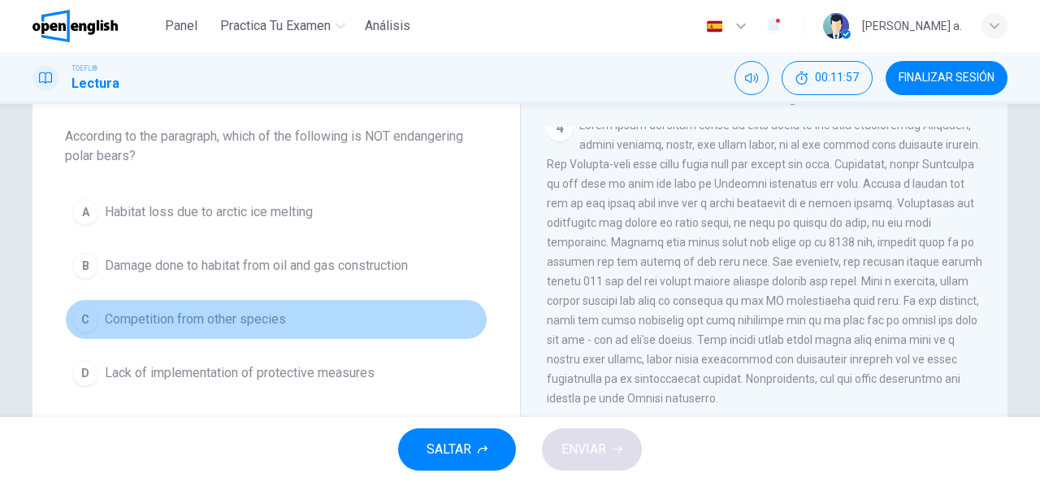
click at [273, 313] on span "Competition from other species" at bounding box center [195, 319] width 181 height 19
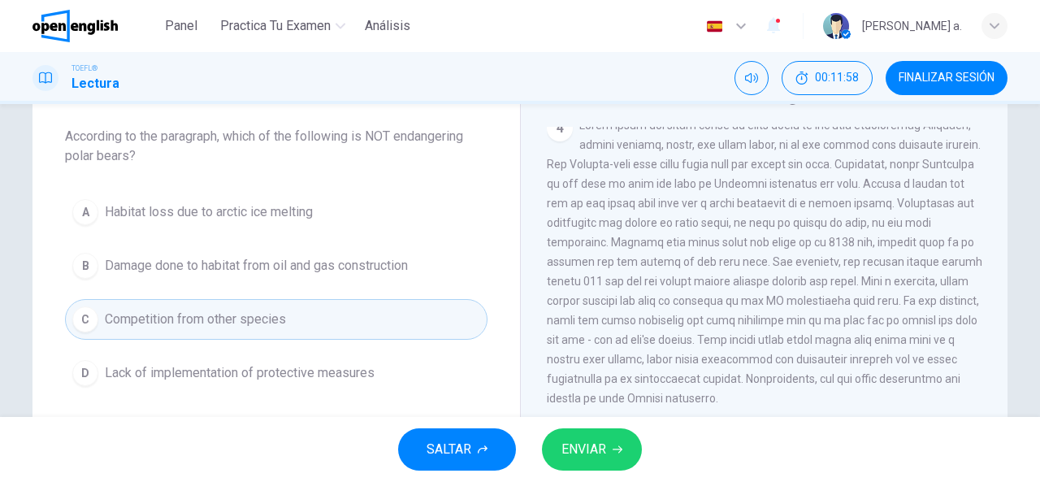
click at [608, 448] on button "ENVIAR" at bounding box center [592, 449] width 100 height 42
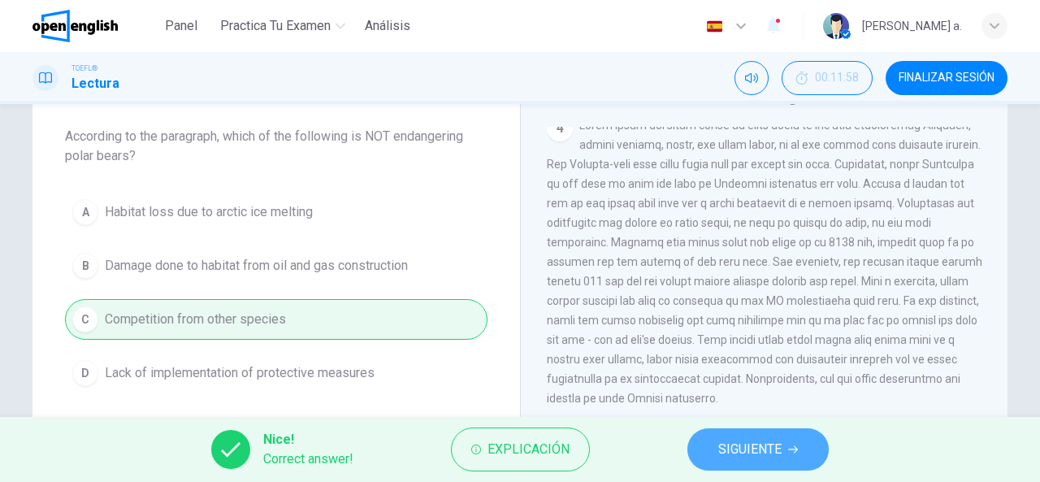
click at [730, 452] on span "SIGUIENTE" at bounding box center [749, 449] width 63 height 23
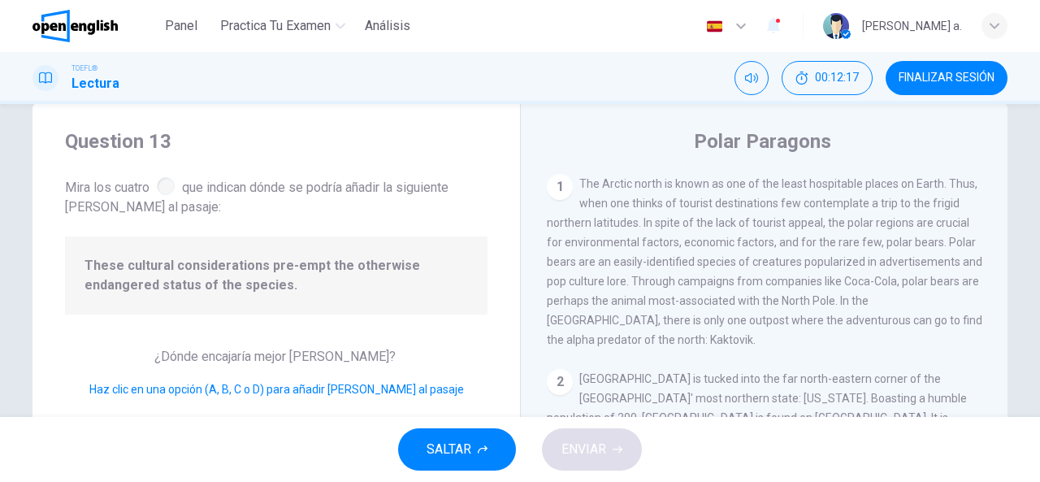
scroll to position [0, 0]
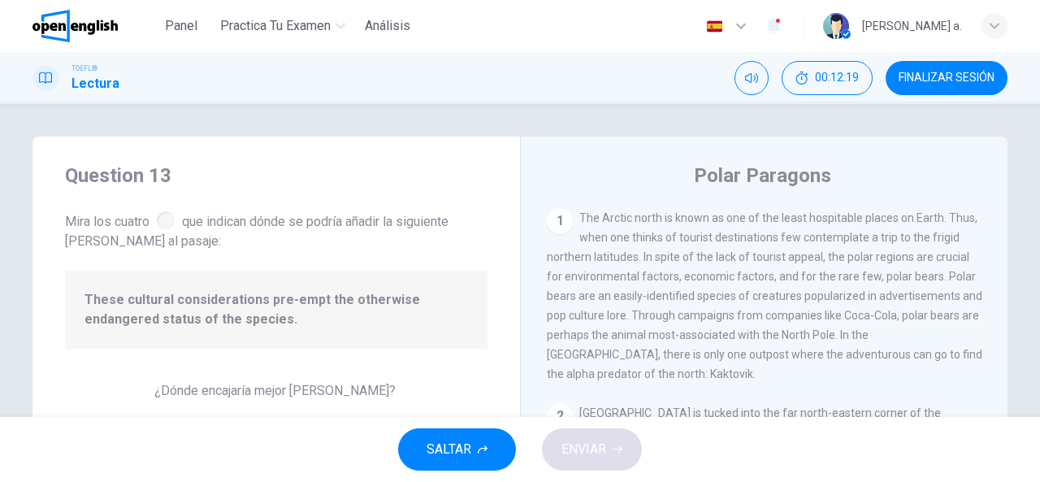
click at [158, 218] on div at bounding box center [166, 220] width 18 height 18
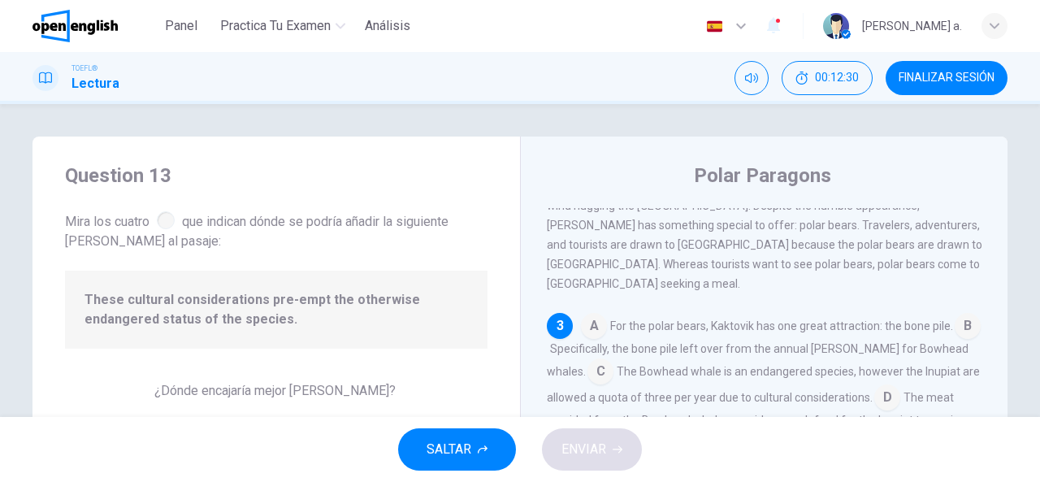
scroll to position [487, 0]
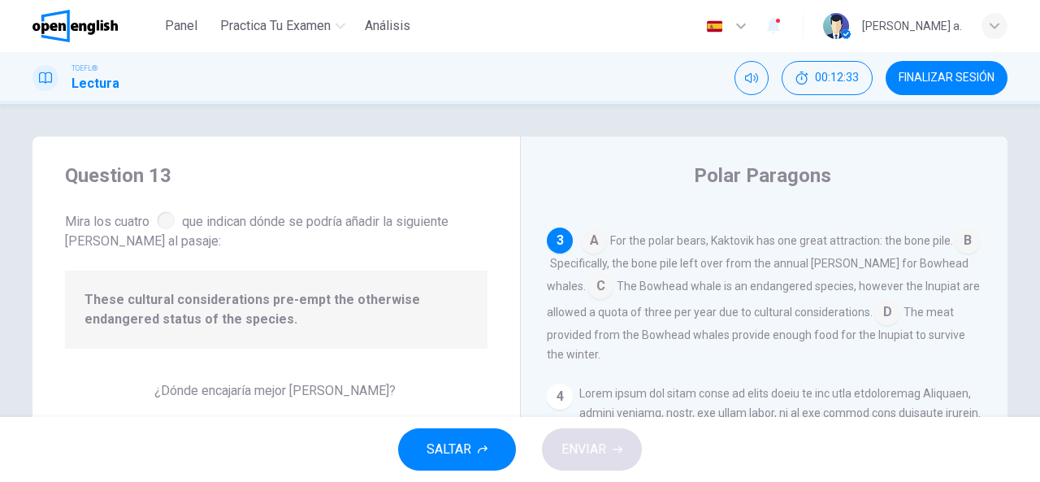
drag, startPoint x: 231, startPoint y: 305, endPoint x: 563, endPoint y: 288, distance: 332.7
click at [576, 287] on div "Question 13 Mira los cuatro que indican dónde se podría añadir la siguiente [PE…" at bounding box center [519, 418] width 975 height 565
drag, startPoint x: 556, startPoint y: 239, endPoint x: 534, endPoint y: 279, distance: 45.4
click at [442, 297] on div "Question 13 Mira los cuatro que indican dónde se podría añadir la siguiente [PE…" at bounding box center [519, 418] width 975 height 565
click at [587, 275] on input at bounding box center [600, 288] width 26 height 26
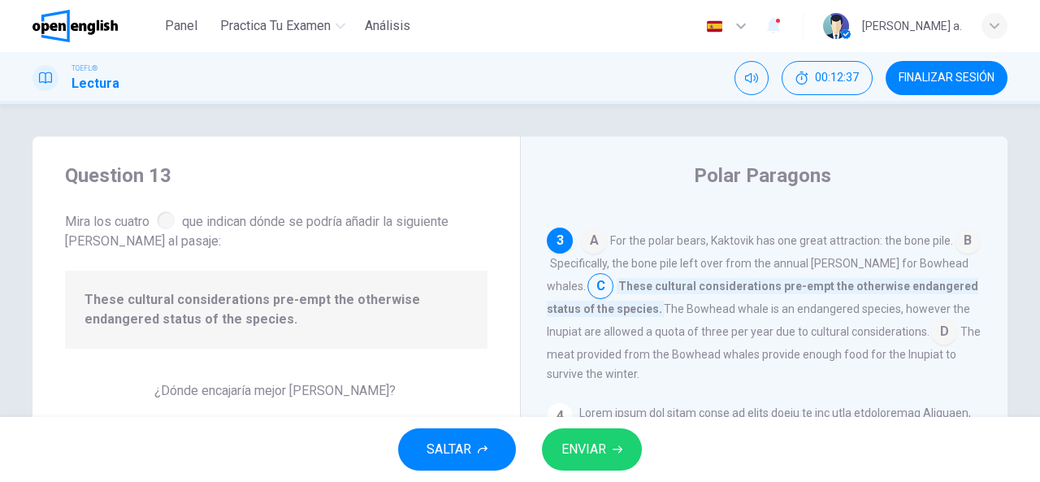
click at [587, 275] on input at bounding box center [600, 288] width 26 height 26
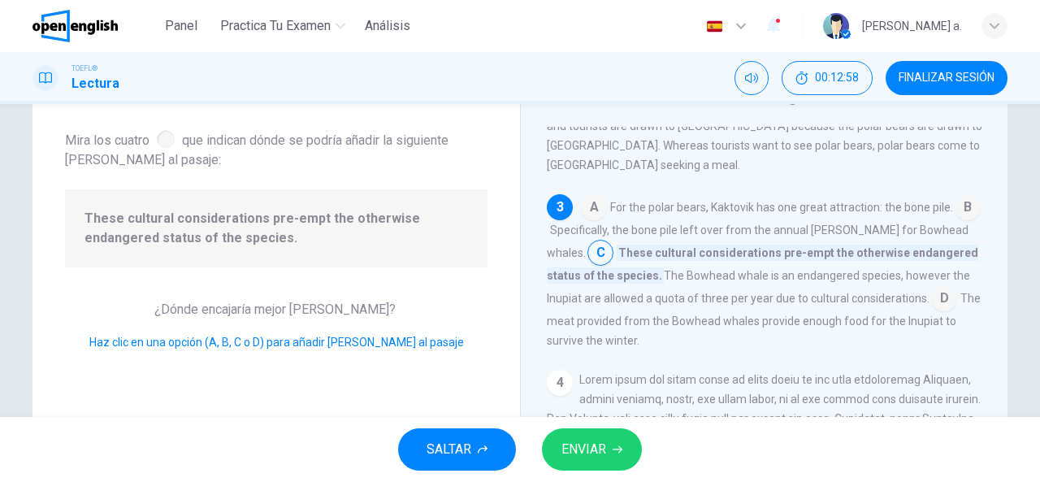
scroll to position [406, 0]
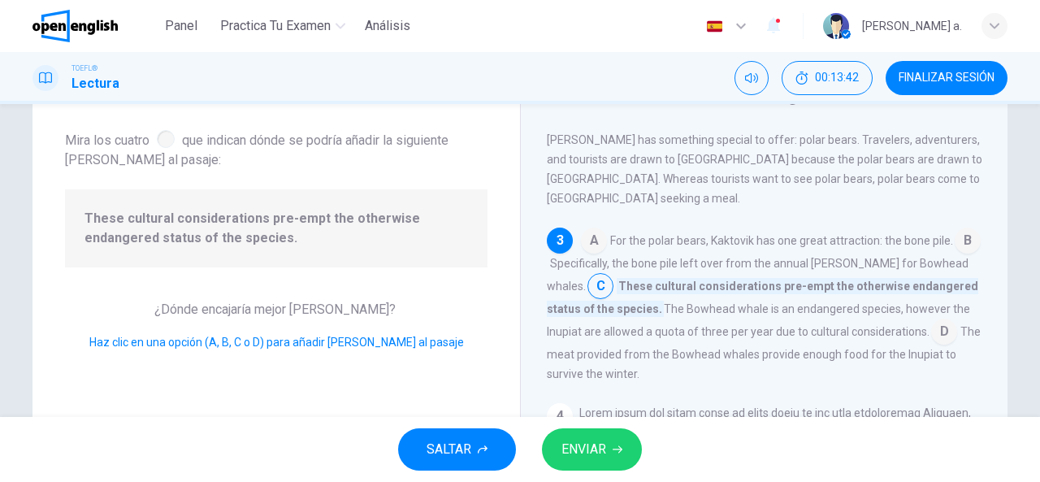
drag, startPoint x: 554, startPoint y: 271, endPoint x: 885, endPoint y: 317, distance: 334.6
click at [885, 317] on div "A For the polar bears, Kaktovik has one great attraction: the bone pile. B Spec…" at bounding box center [764, 305] width 435 height 156
click at [931, 320] on input at bounding box center [944, 333] width 26 height 26
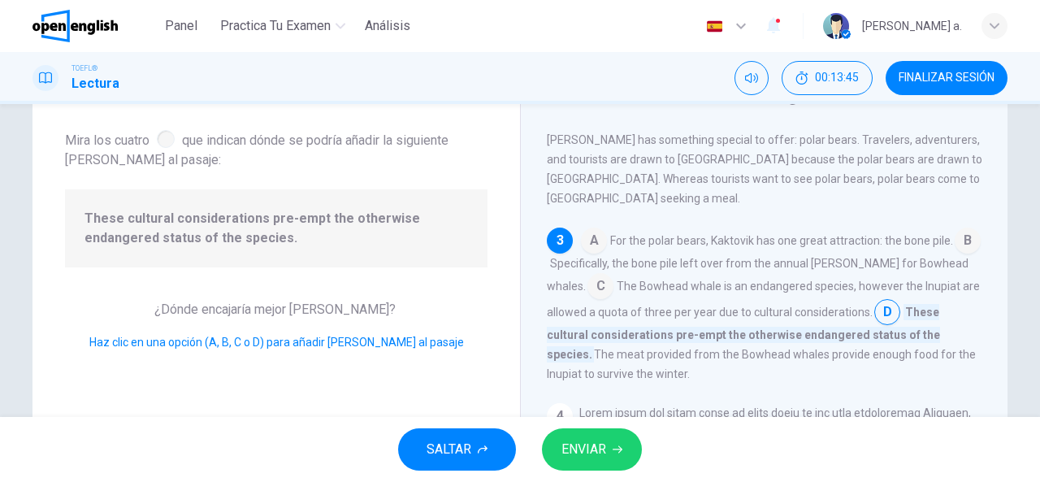
scroll to position [569, 0]
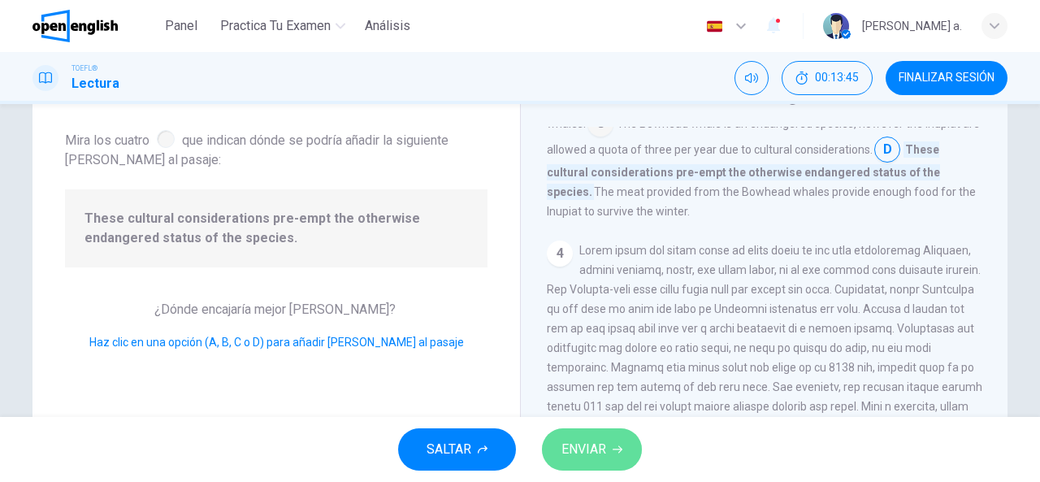
click at [613, 444] on icon "button" at bounding box center [618, 449] width 10 height 10
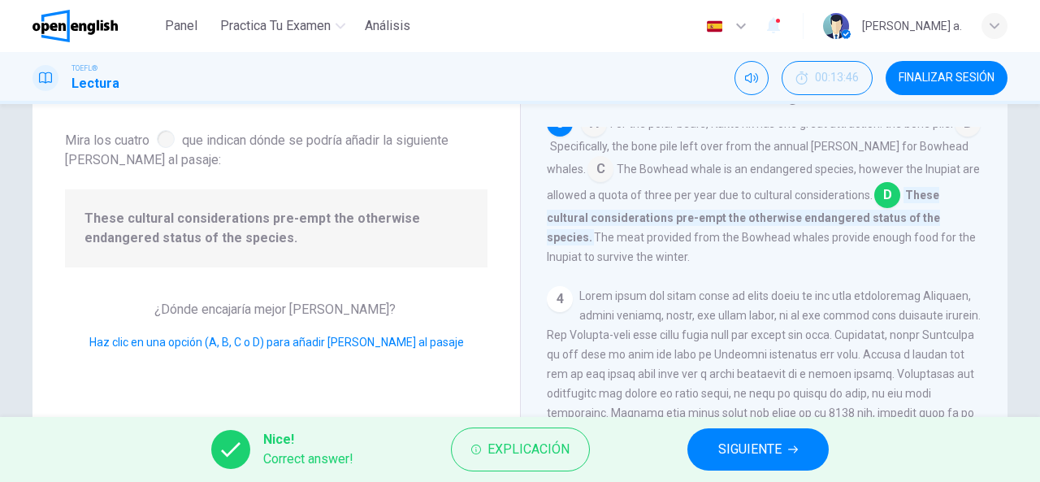
scroll to position [487, 0]
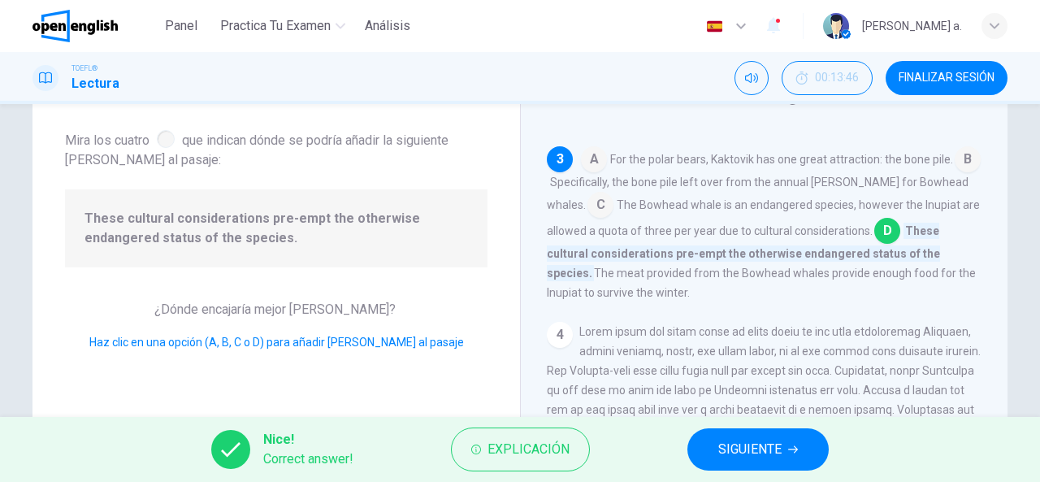
click at [747, 457] on span "SIGUIENTE" at bounding box center [749, 449] width 63 height 23
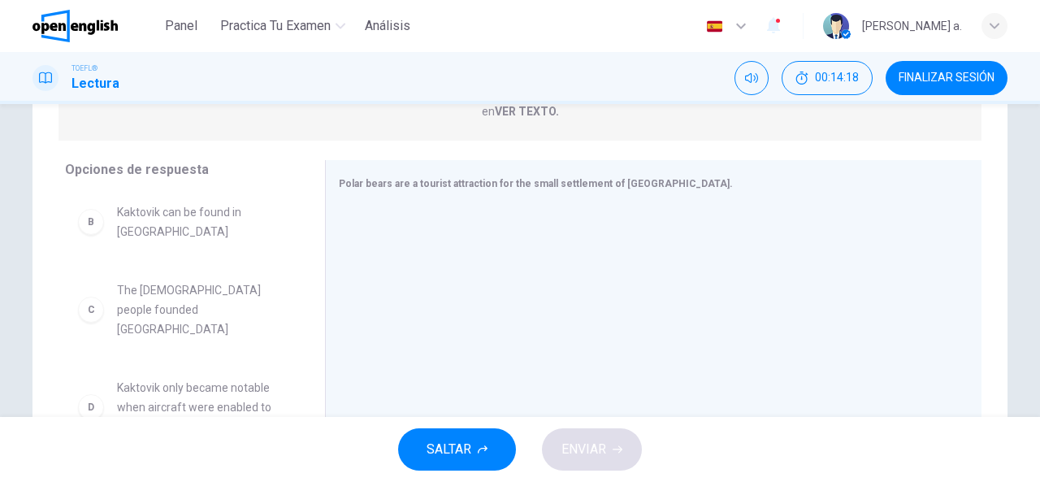
scroll to position [162, 0]
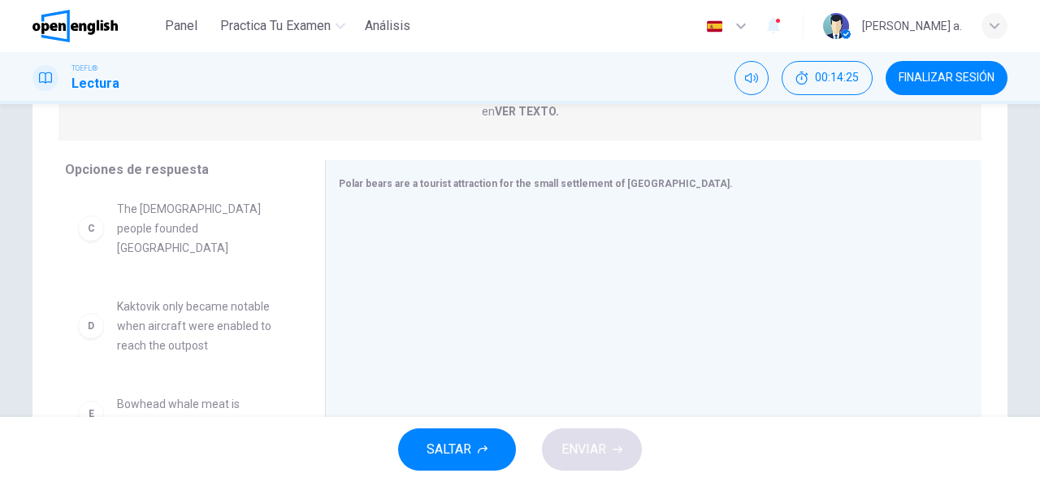
click at [193, 297] on span "Kaktovik only became notable when aircraft were enabled to reach the outpost" at bounding box center [201, 326] width 169 height 58
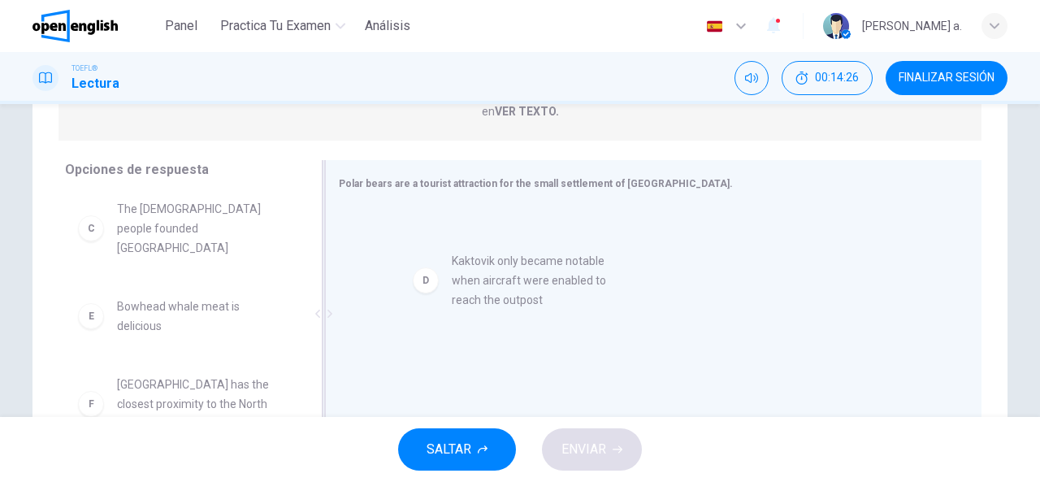
drag, startPoint x: 168, startPoint y: 285, endPoint x: 517, endPoint y: 277, distance: 349.4
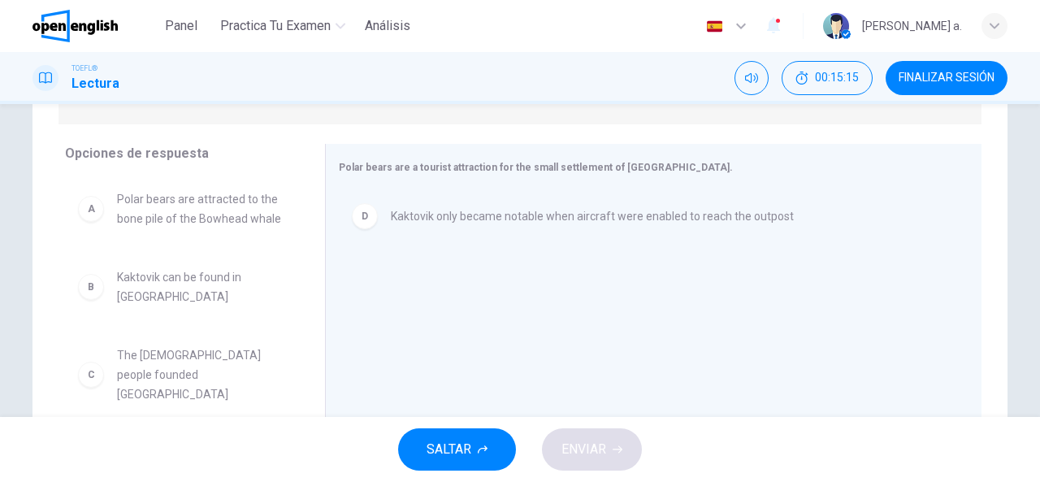
scroll to position [236, 0]
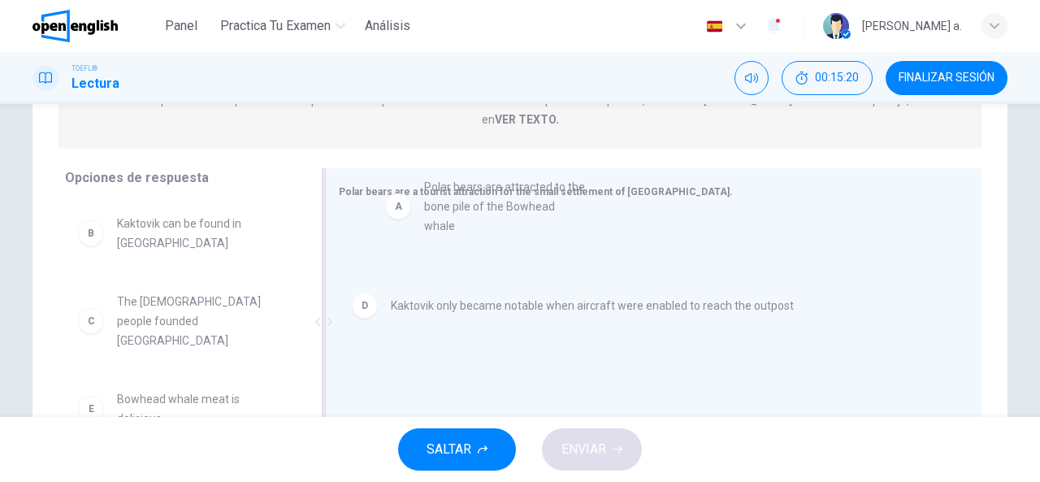
drag, startPoint x: 216, startPoint y: 218, endPoint x: 531, endPoint y: 199, distance: 315.8
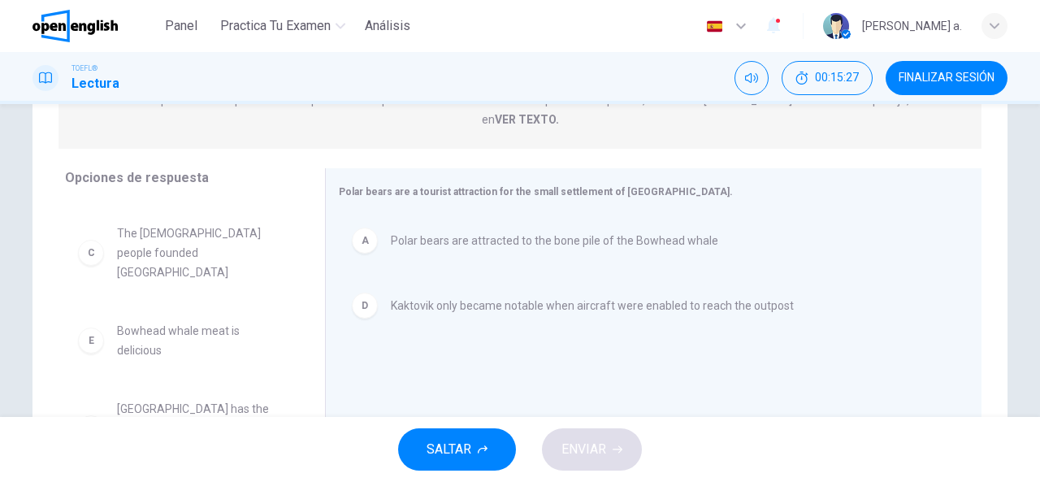
scroll to position [0, 0]
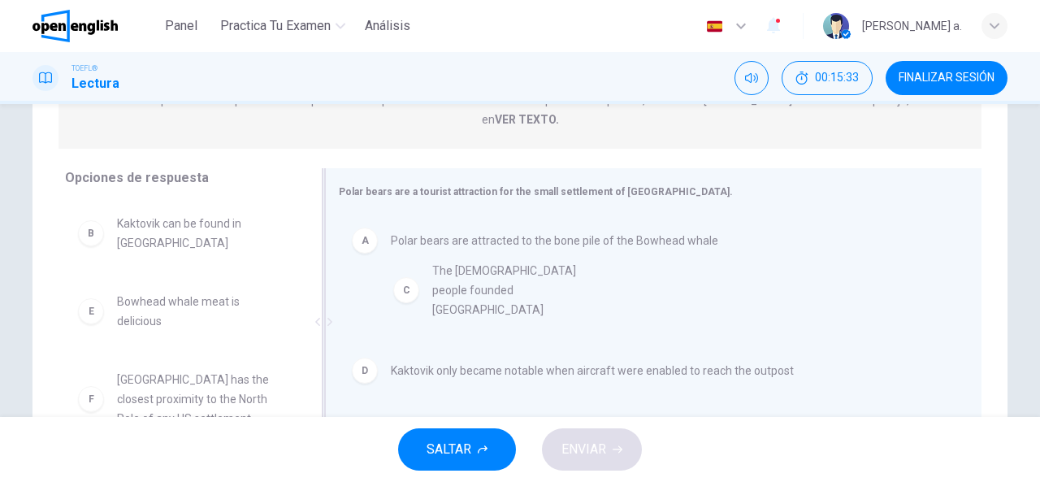
drag, startPoint x: 198, startPoint y: 292, endPoint x: 531, endPoint y: 280, distance: 333.3
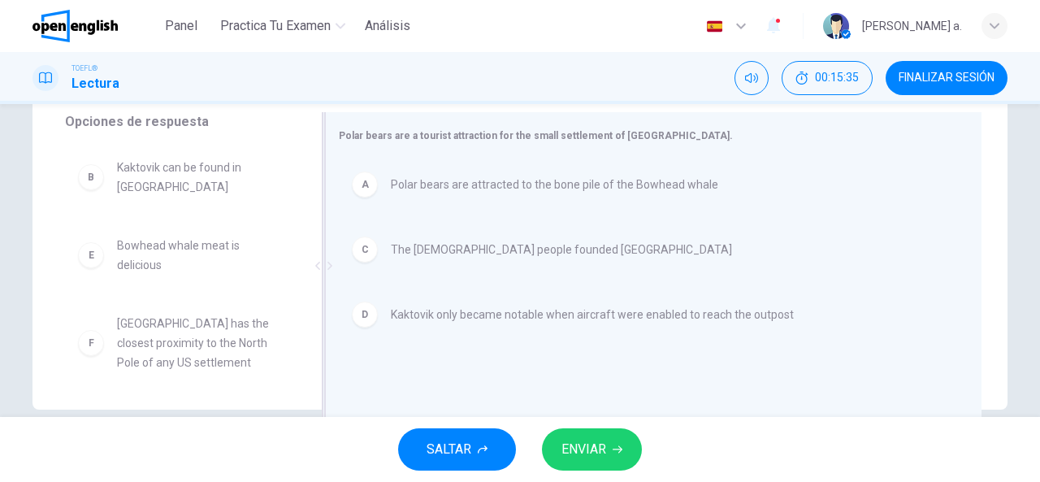
scroll to position [317, 0]
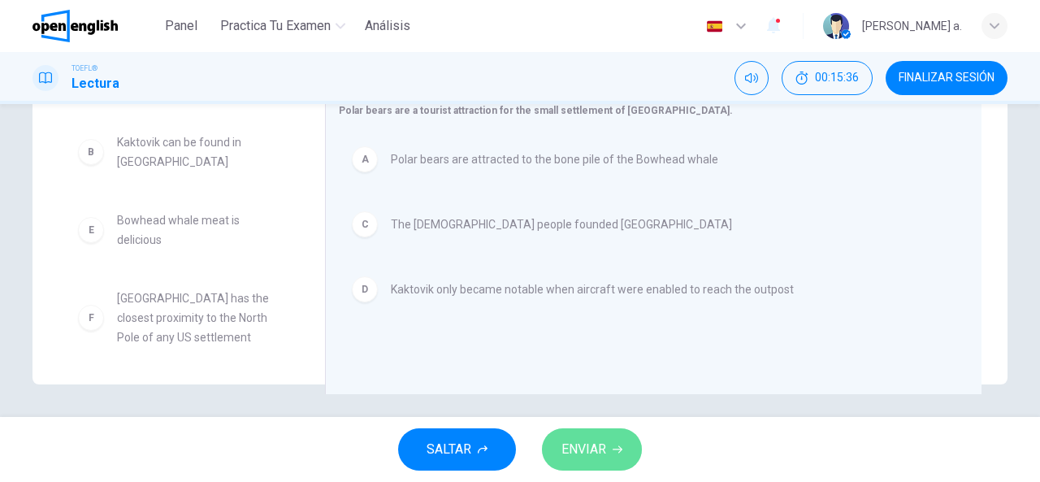
click at [578, 442] on span "ENVIAR" at bounding box center [583, 449] width 45 height 23
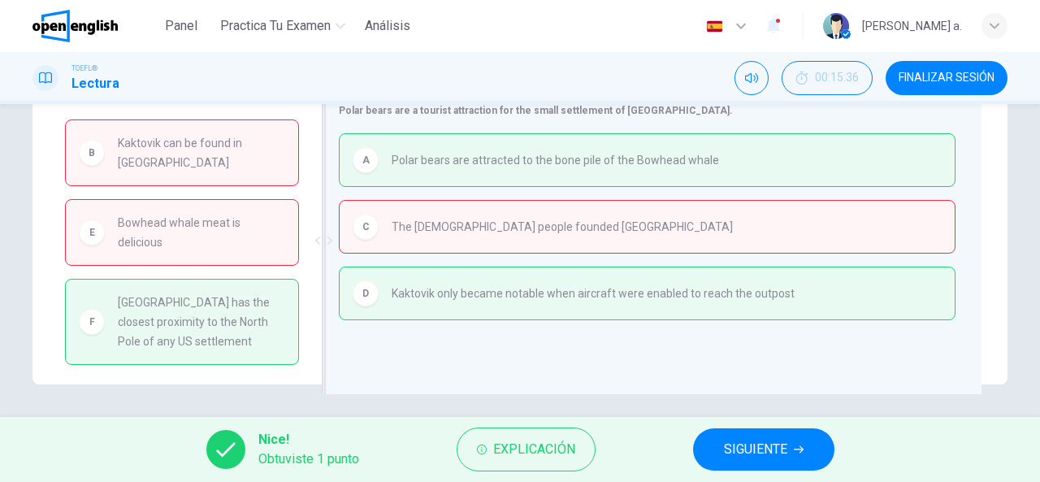
scroll to position [236, 0]
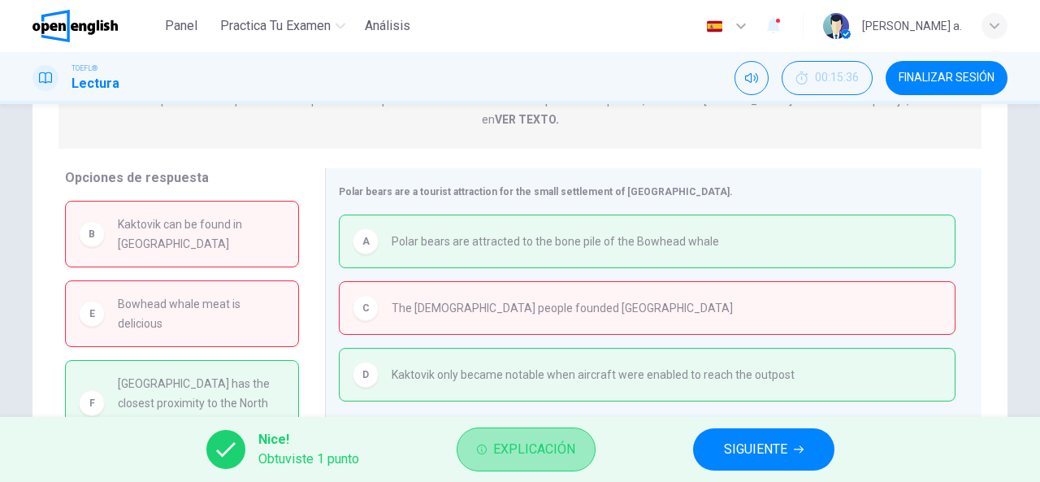
click at [487, 457] on button "Explicación" at bounding box center [526, 449] width 139 height 44
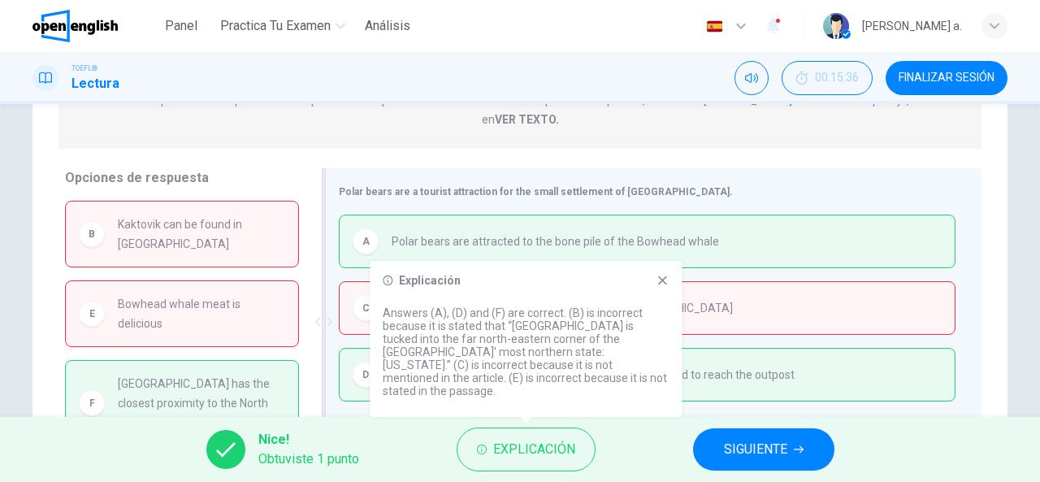
click at [973, 383] on div "Polar bears are a tourist attraction for the small settlement of [GEOGRAPHIC_DA…" at bounding box center [653, 321] width 656 height 307
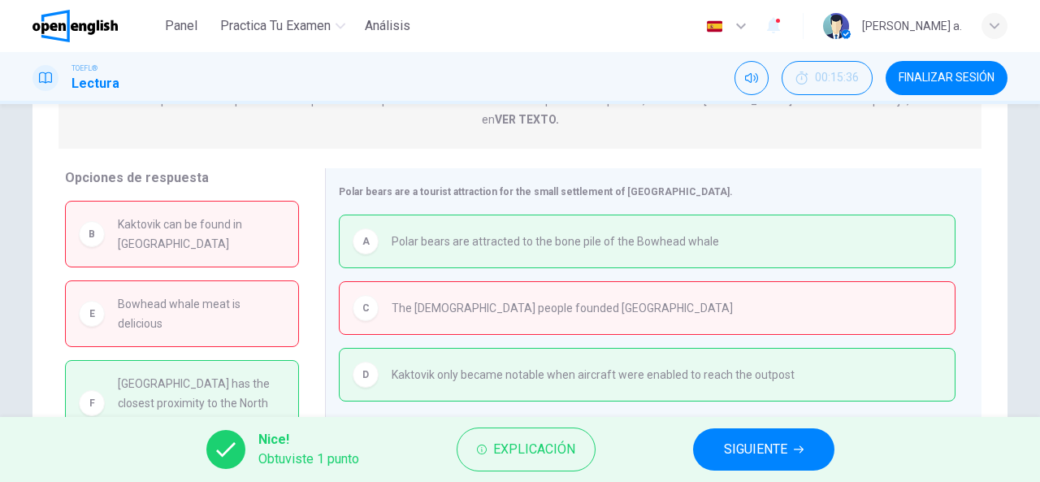
click at [787, 449] on button "SIGUIENTE" at bounding box center [763, 449] width 141 height 42
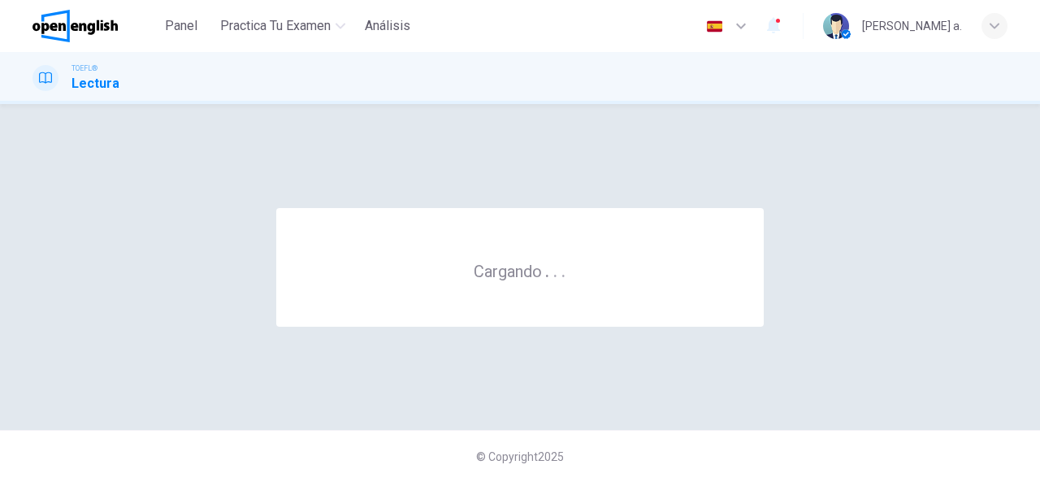
scroll to position [0, 0]
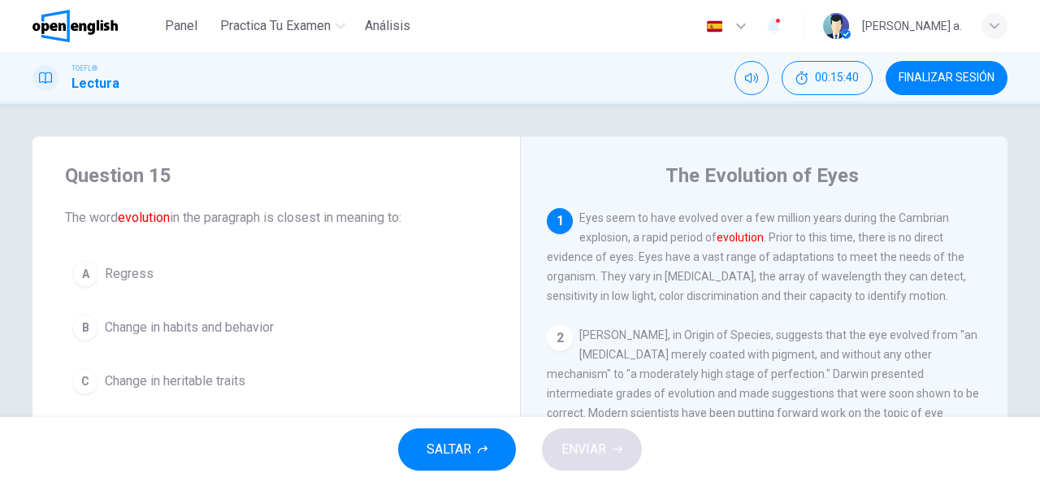
click at [920, 80] on span "FINALIZAR SESIÓN" at bounding box center [946, 77] width 96 height 13
